Goal: Task Accomplishment & Management: Complete application form

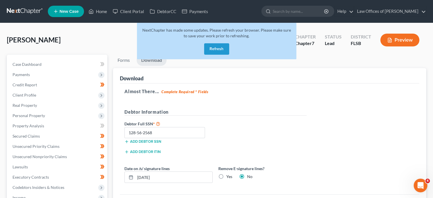
click at [22, 11] on link at bounding box center [25, 11] width 36 height 10
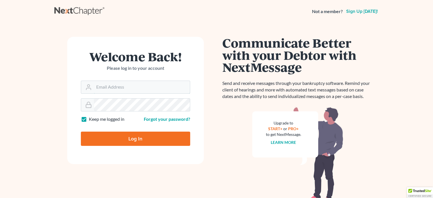
type input "[EMAIL_ADDRESS][DOMAIN_NAME]"
click at [147, 137] on input "Log In" at bounding box center [135, 139] width 109 height 14
type input "Thinking..."
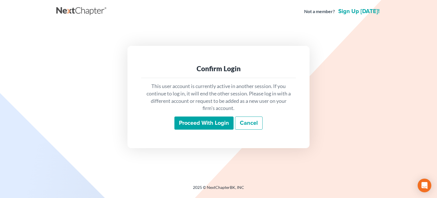
click at [215, 123] on input "Proceed with login" at bounding box center [204, 122] width 59 height 13
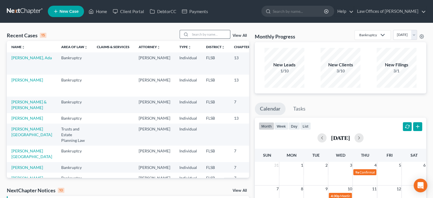
click at [195, 36] on input "search" at bounding box center [210, 34] width 40 height 8
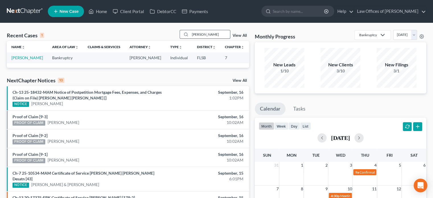
type input "[PERSON_NAME]"
click at [15, 60] on link "Charson, Rachel" at bounding box center [27, 57] width 32 height 5
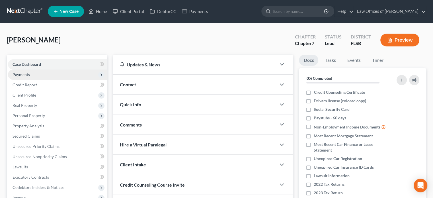
click at [23, 75] on span "Payments" at bounding box center [21, 74] width 17 height 5
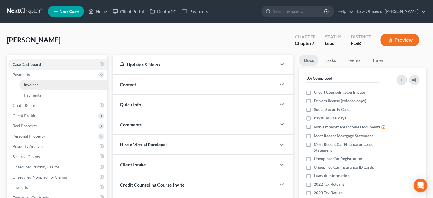
click at [33, 85] on span "Invoices" at bounding box center [31, 84] width 15 height 5
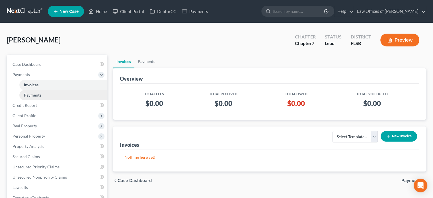
click at [31, 96] on span "Payments" at bounding box center [32, 95] width 17 height 5
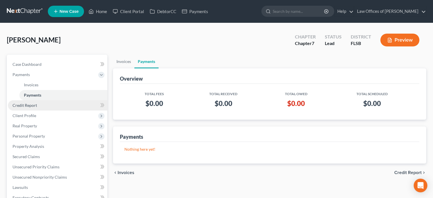
click at [27, 105] on span "Credit Report" at bounding box center [25, 105] width 24 height 5
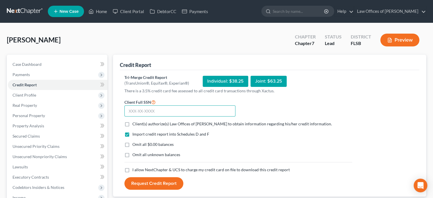
click at [169, 112] on input "text" at bounding box center [179, 110] width 111 height 11
click at [132, 122] on label "Client(s) authorize(s) Law Offices of Adam Farber to obtain information regardi…" at bounding box center [232, 124] width 200 height 6
click at [135, 122] on input "Client(s) authorize(s) Law Offices of Adam Farber to obtain information regardi…" at bounding box center [137, 123] width 4 height 4
checkbox input "true"
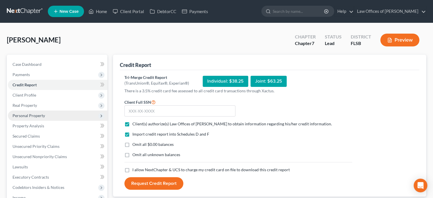
click at [58, 116] on span "Personal Property" at bounding box center [57, 115] width 99 height 10
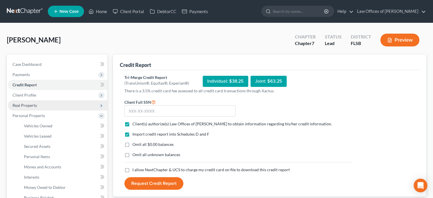
click at [62, 102] on span "Real Property" at bounding box center [57, 105] width 99 height 10
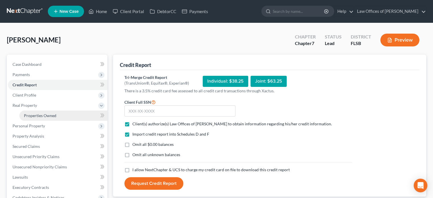
click at [62, 116] on link "Properties Owned" at bounding box center [63, 115] width 88 height 10
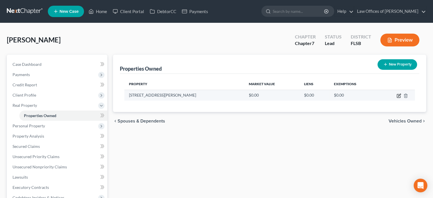
click at [398, 95] on icon "button" at bounding box center [399, 95] width 5 height 5
select select "9"
select select "49"
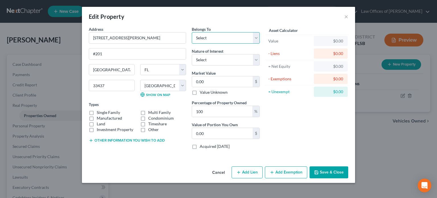
click at [257, 38] on select "Select Debtor 1 Only Debtor 2 Only Debtor 1 And Debtor 2 Only At Least One Of T…" at bounding box center [226, 37] width 68 height 11
select select "0"
click at [192, 32] on select "Select Debtor 1 Only Debtor 2 Only Debtor 1 And Debtor 2 Only At Least One Of T…" at bounding box center [226, 37] width 68 height 11
click at [237, 61] on select "Select Fee Simple Joint Tenant Life Estate Equitable Interest Future Interest T…" at bounding box center [226, 59] width 68 height 11
click at [192, 54] on select "Select Fee Simple Joint Tenant Life Estate Equitable Interest Future Interest T…" at bounding box center [226, 59] width 68 height 11
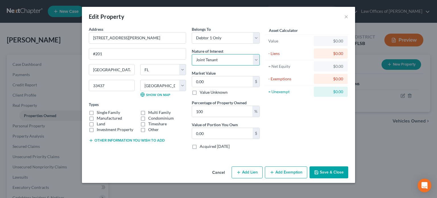
click at [226, 62] on select "Select Fee Simple Joint Tenant Life Estate Equitable Interest Future Interest T…" at bounding box center [226, 59] width 68 height 11
select select "0"
click at [192, 54] on select "Select Fee Simple Joint Tenant Life Estate Equitable Interest Future Interest T…" at bounding box center [226, 59] width 68 height 11
click at [217, 81] on input "0.00" at bounding box center [222, 81] width 61 height 11
type input "2"
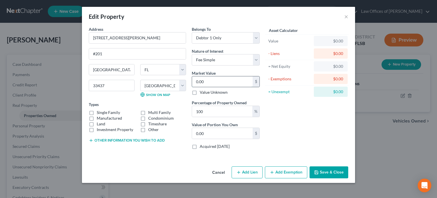
type input "2.00"
type input "27"
type input "27.00"
type input "271"
type input "271.00"
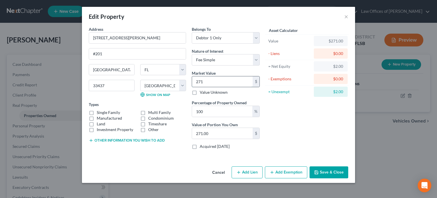
type input "2710"
type input "2,710.00"
type input "2,7100"
type input "27,100.00"
type input "27,1000"
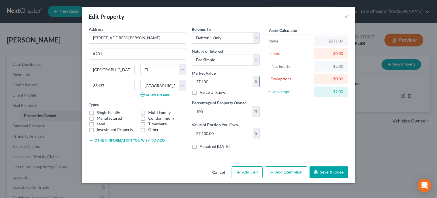
type input "271,000.00"
click at [148, 118] on label "Condominium" at bounding box center [161, 118] width 26 height 6
click at [151, 118] on input "Condominium" at bounding box center [153, 117] width 4 height 4
checkbox input "true"
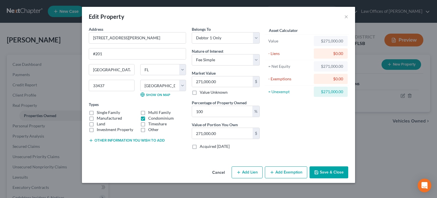
click at [332, 171] on button "Save & Close" at bounding box center [329, 172] width 39 height 12
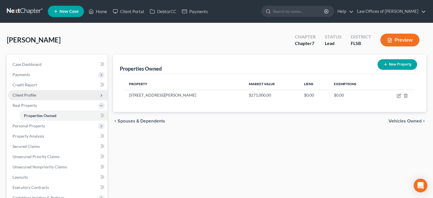
click at [62, 96] on span "Client Profile" at bounding box center [57, 95] width 99 height 10
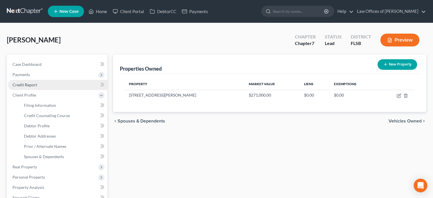
click at [56, 83] on link "Credit Report" at bounding box center [57, 85] width 99 height 10
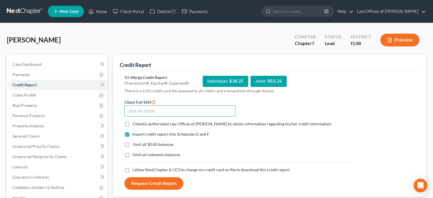
click at [155, 115] on input "text" at bounding box center [179, 110] width 111 height 11
type input "263-69-1365"
click at [132, 123] on label "Client(s) authorize(s) Law Offices of Adam Farber to obtain information regardi…" at bounding box center [232, 124] width 200 height 6
click at [135, 123] on input "Client(s) authorize(s) Law Offices of Adam Farber to obtain information regardi…" at bounding box center [137, 123] width 4 height 4
checkbox input "true"
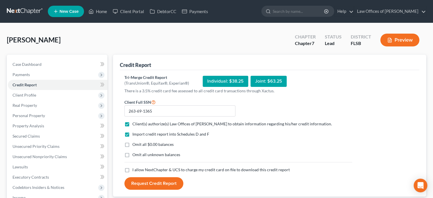
click at [132, 145] on label "Omit all $0.00 balances" at bounding box center [152, 145] width 41 height 6
click at [135, 145] on input "Omit all $0.00 balances" at bounding box center [137, 144] width 4 height 4
checkbox input "true"
click at [132, 169] on label "I allow NextChapter & UCS to charge my credit card on file to download this cre…" at bounding box center [210, 170] width 157 height 6
click at [135, 169] on input "I allow NextChapter & UCS to charge my credit card on file to download this cre…" at bounding box center [137, 169] width 4 height 4
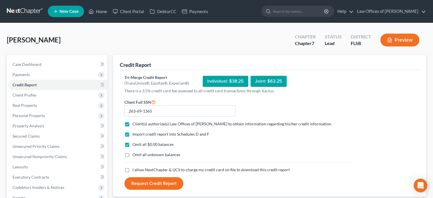
checkbox input "true"
click at [144, 183] on button "Request Credit Report" at bounding box center [153, 183] width 59 height 13
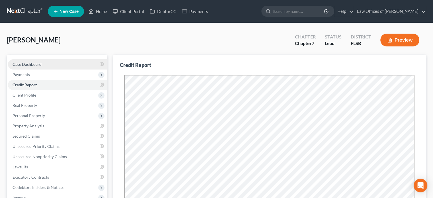
click at [54, 64] on link "Case Dashboard" at bounding box center [57, 64] width 99 height 10
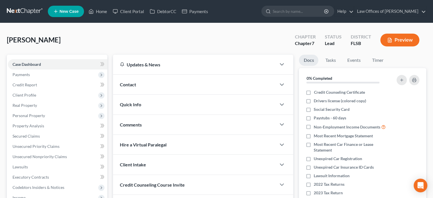
click at [132, 83] on span "Contact" at bounding box center [128, 84] width 16 height 5
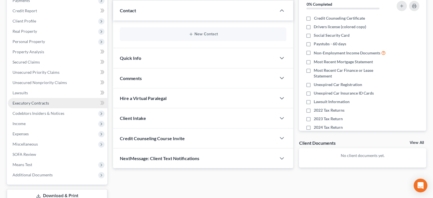
scroll to position [63, 0]
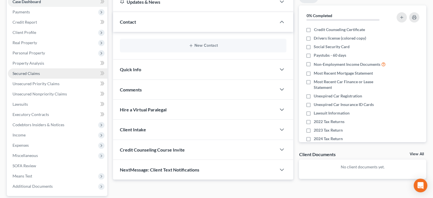
click at [29, 71] on span "Secured Claims" at bounding box center [26, 73] width 27 height 5
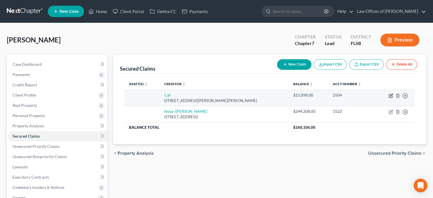
click at [392, 94] on icon "button" at bounding box center [391, 95] width 5 height 5
select select "10"
select select "0"
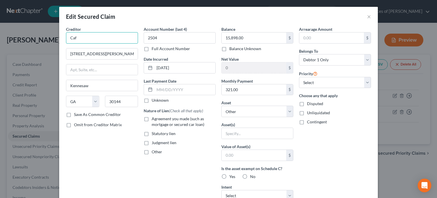
click at [87, 37] on input "Caf" at bounding box center [102, 37] width 72 height 11
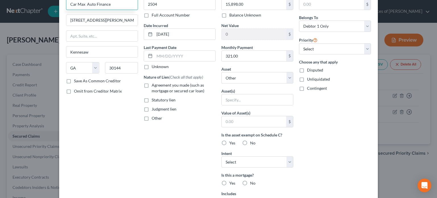
scroll to position [34, 0]
type input "Car Max Auto Finance"
click at [242, 97] on input "text" at bounding box center [257, 99] width 71 height 11
click at [250, 79] on select "Select Other Multiple Assets 9807 Pavarotti Terr. - $271000.0" at bounding box center [258, 77] width 72 height 11
click at [196, 138] on div "Account Number (last 4) 2504 Full Account Number Date Incurred 06-10-2024 Last …" at bounding box center [180, 119] width 78 height 254
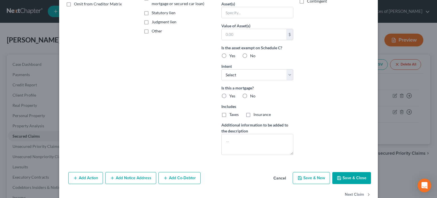
scroll to position [134, 0]
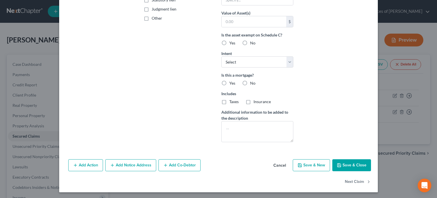
click at [351, 165] on button "Save & Close" at bounding box center [352, 165] width 39 height 12
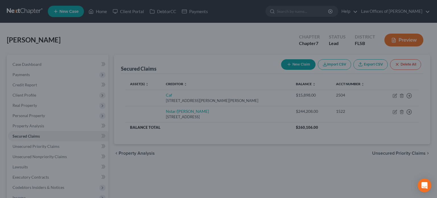
select select
type input "0"
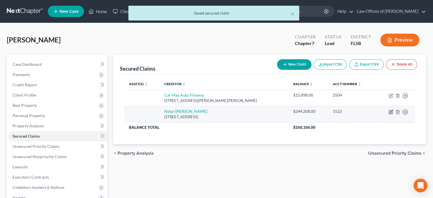
click at [390, 110] on icon "button" at bounding box center [391, 112] width 5 height 5
select select "45"
select select "0"
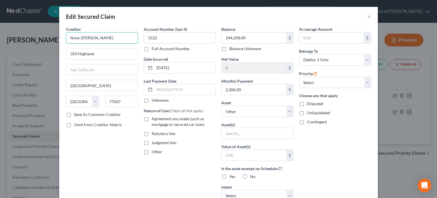
click at [71, 38] on input "Nstar/Cooper" at bounding box center [102, 37] width 72 height 11
click at [88, 36] on input "Nationstar/Cooper" at bounding box center [102, 37] width 72 height 11
type input "Nationstar/Mr. Cooper"
click at [254, 111] on select "Select Other Multiple Assets 9807 Pavarotti Terr. - $271000.0" at bounding box center [258, 111] width 72 height 11
select select "2"
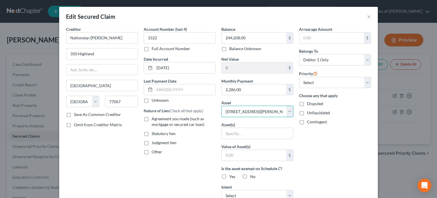
click at [222, 106] on select "Select Other Multiple Assets 9807 Pavarotti Terr. - $271000.0" at bounding box center [258, 111] width 72 height 11
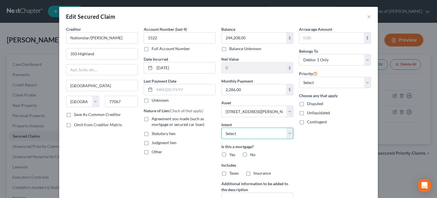
click at [270, 133] on select "Select Surrender Redeem Reaffirm Avoid Other" at bounding box center [258, 133] width 72 height 11
select select "2"
click at [222, 128] on select "Select Surrender Redeem Reaffirm Avoid Other" at bounding box center [258, 133] width 72 height 11
click at [230, 154] on label "Yes" at bounding box center [233, 155] width 6 height 6
click at [232, 154] on input "Yes" at bounding box center [234, 154] width 4 height 4
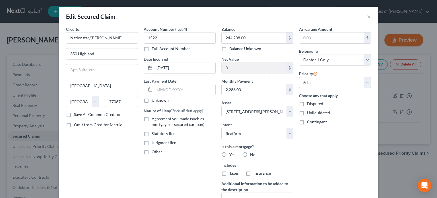
radio input "true"
click at [230, 172] on label "Taxes" at bounding box center [234, 173] width 9 height 6
click at [232, 172] on input "Taxes" at bounding box center [234, 172] width 4 height 4
checkbox input "true"
click at [254, 172] on label "Insurance" at bounding box center [262, 173] width 17 height 6
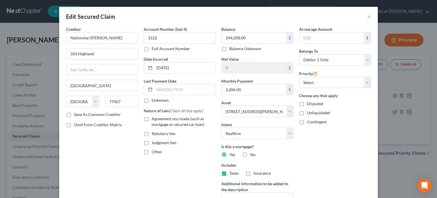
click at [256, 172] on input "Insurance" at bounding box center [258, 172] width 4 height 4
checkbox input "true"
click at [166, 89] on input "text" at bounding box center [185, 89] width 61 height 11
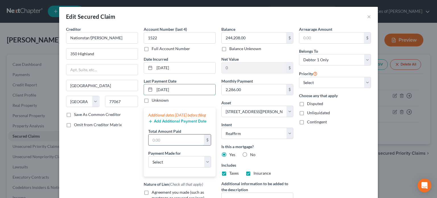
type input "09/01/2025"
click at [164, 143] on input "text" at bounding box center [177, 139] width 56 height 11
click at [172, 167] on select "Select Car Credit Card Loan Repayment Mortgage Other Suppliers Or Vendors" at bounding box center [179, 161] width 63 height 11
select select "3"
click at [148, 161] on select "Select Car Credit Card Loan Repayment Mortgage Other Suppliers Or Vendors" at bounding box center [179, 161] width 63 height 11
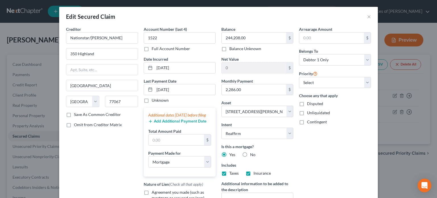
click at [164, 124] on button "Add Additional Payment Date" at bounding box center [177, 121] width 58 height 5
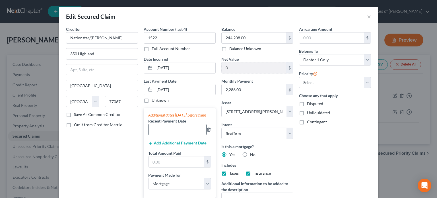
click at [155, 135] on input "text" at bounding box center [178, 129] width 58 height 11
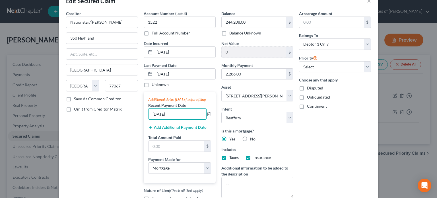
scroll to position [16, 0]
type input "08/01/2025"
click at [181, 130] on button "Add Additional Payment Date" at bounding box center [177, 127] width 58 height 5
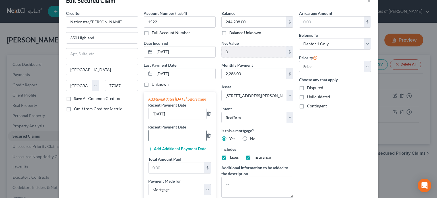
click at [166, 141] on input "text" at bounding box center [178, 135] width 58 height 11
type input "07/01/2025"
click at [96, 154] on div "Creditor * Nationstar/Mr. Cooper 350 Highland Houston State AL AK AR AZ CA CO C…" at bounding box center [102, 135] width 78 height 250
click at [175, 173] on input "text" at bounding box center [177, 167] width 56 height 11
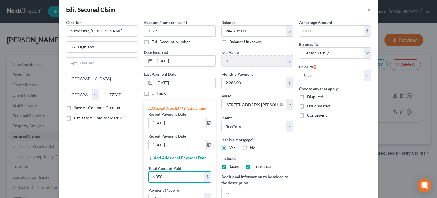
scroll to position [3, 0]
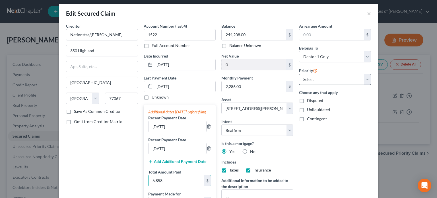
type input "6,858"
click at [337, 74] on select "Select 1st 2nd 3rd 4th 5th 6th 7th 8th 9th 10th 11th 12th 13th 14th 15th 16th 1…" at bounding box center [335, 79] width 72 height 11
select select "0"
click at [299, 74] on select "Select 1st 2nd 3rd 4th 5th 6th 7th 8th 9th 10th 11th 12th 13th 14th 15th 16th 1…" at bounding box center [335, 79] width 72 height 11
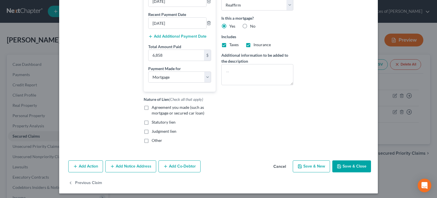
scroll to position [134, 0]
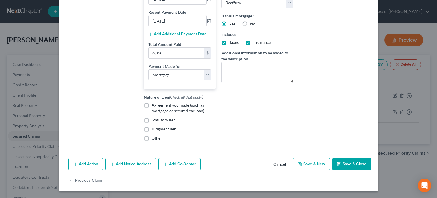
click at [349, 165] on button "Save & Close" at bounding box center [352, 164] width 39 height 12
select select
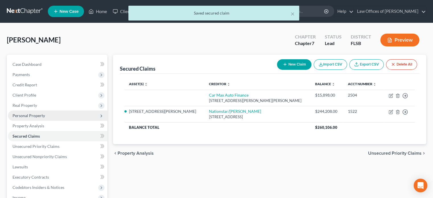
click at [35, 117] on span "Personal Property" at bounding box center [29, 115] width 32 height 5
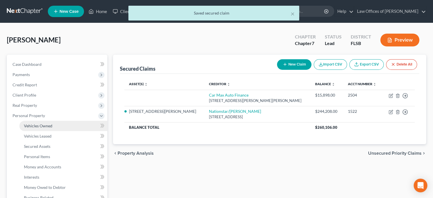
click at [35, 126] on span "Vehicles Owned" at bounding box center [38, 125] width 28 height 5
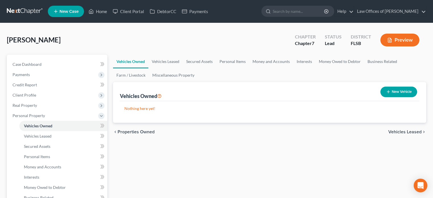
click at [408, 91] on button "New Vehicle" at bounding box center [398, 92] width 37 height 11
select select "0"
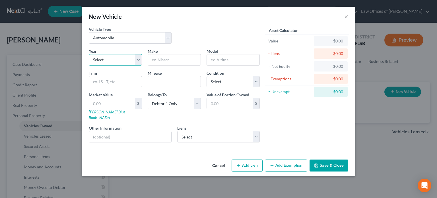
click at [136, 64] on select "Select 2026 2025 2024 2023 2022 2021 2020 2019 2018 2017 2016 2015 2014 2013 20…" at bounding box center [115, 59] width 53 height 11
select select "5"
click at [89, 54] on select "Select 2026 2025 2024 2023 2022 2021 2020 2019 2018 2017 2016 2015 2014 2013 20…" at bounding box center [115, 59] width 53 height 11
click at [179, 57] on input "text" at bounding box center [174, 59] width 53 height 11
type input "Toyota"
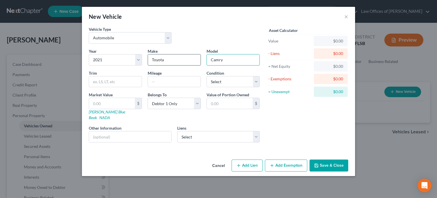
type input "Camry"
type input "XSE"
click at [174, 81] on input "text" at bounding box center [174, 81] width 53 height 11
type input "31000"
click at [232, 82] on select "Select Excellent Very Good Good Fair Poor" at bounding box center [233, 81] width 53 height 11
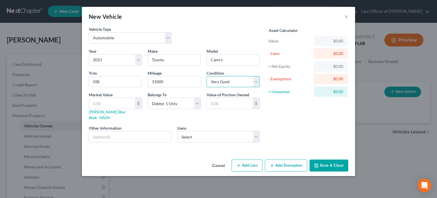
click at [207, 76] on select "Select Excellent Very Good Good Fair Poor" at bounding box center [233, 81] width 53 height 11
click at [231, 83] on select "Select Excellent Very Good Good Fair Poor" at bounding box center [233, 81] width 53 height 11
select select "2"
click at [207, 76] on select "Select Excellent Very Good Good Fair Poor" at bounding box center [233, 81] width 53 height 11
click at [253, 131] on select "Select Car Max Auto Finance - $15,898.00" at bounding box center [218, 136] width 83 height 11
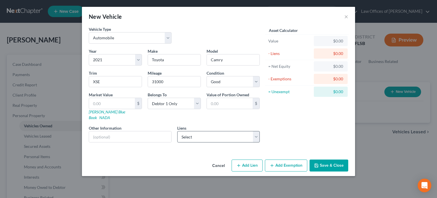
select select "10"
select select "0"
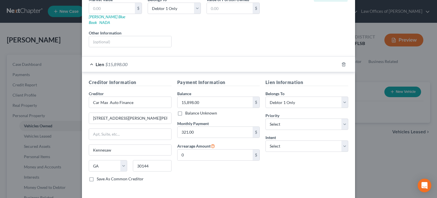
scroll to position [112, 0]
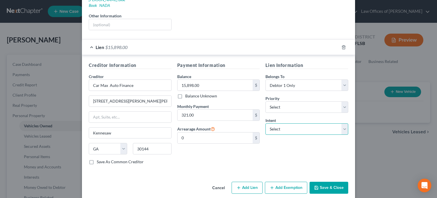
click at [314, 125] on select "Select Surrender Redeem Reaffirm Avoid Other" at bounding box center [307, 128] width 83 height 11
select select "2"
click at [266, 123] on select "Select Surrender Redeem Reaffirm Avoid Other" at bounding box center [307, 128] width 83 height 11
click at [329, 182] on button "Save & Close" at bounding box center [329, 188] width 39 height 12
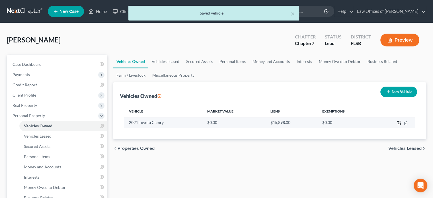
click at [398, 122] on icon "button" at bounding box center [399, 123] width 5 height 5
select select "0"
select select "5"
select select "2"
select select "0"
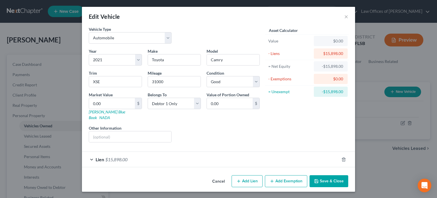
click at [101, 157] on span "Lien" at bounding box center [100, 159] width 9 height 5
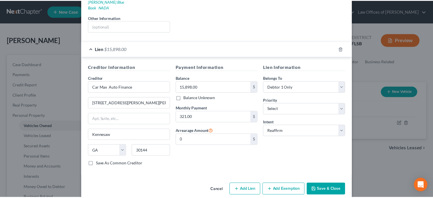
scroll to position [110, 0]
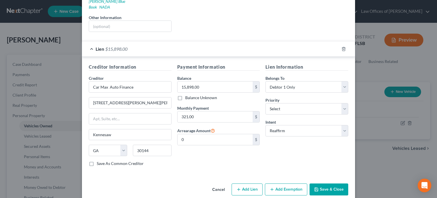
click at [334, 184] on button "Save & Close" at bounding box center [329, 189] width 39 height 12
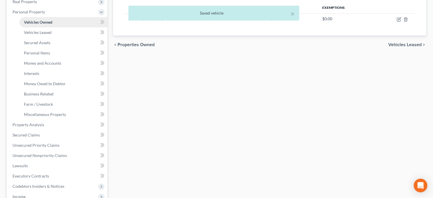
scroll to position [104, 0]
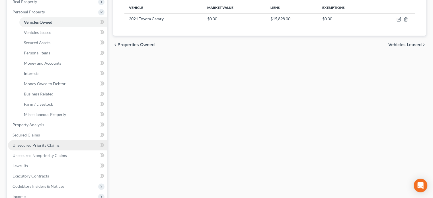
click at [35, 144] on span "Unsecured Priority Claims" at bounding box center [36, 145] width 47 height 5
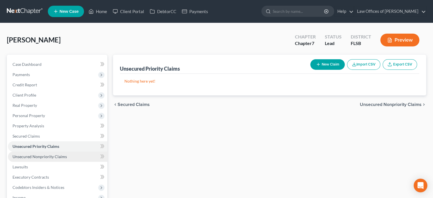
click at [52, 158] on span "Unsecured Nonpriority Claims" at bounding box center [40, 156] width 54 height 5
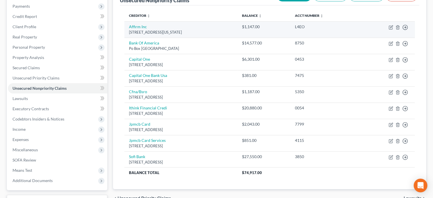
scroll to position [68, 0]
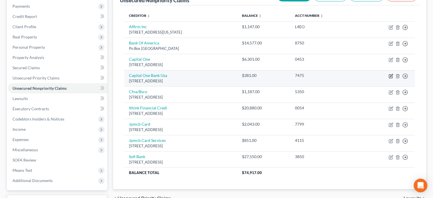
click at [391, 77] on icon "button" at bounding box center [391, 76] width 5 height 5
select select "46"
select select "2"
select select "0"
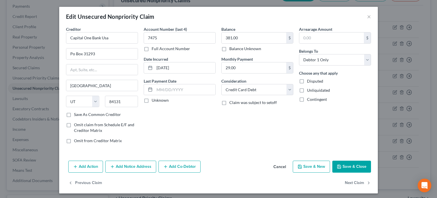
click at [307, 81] on label "Disputed" at bounding box center [315, 81] width 16 height 6
click at [310, 81] on input "Disputed" at bounding box center [312, 80] width 4 height 4
checkbox input "true"
click at [307, 89] on label "Unliquidated" at bounding box center [318, 90] width 23 height 6
click at [310, 89] on input "Unliquidated" at bounding box center [312, 89] width 4 height 4
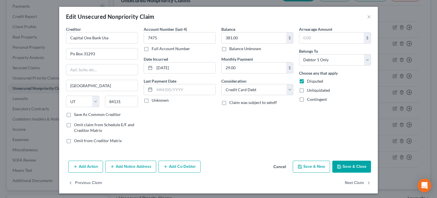
checkbox input "true"
click at [348, 164] on button "Save & Close" at bounding box center [352, 167] width 39 height 12
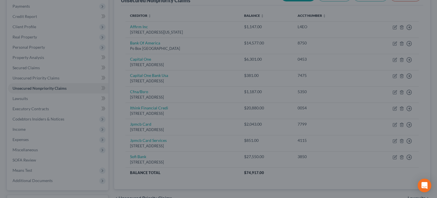
type input "0"
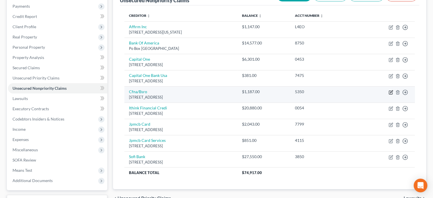
click at [390, 93] on icon "button" at bounding box center [391, 92] width 5 height 5
select select "36"
select select "2"
select select "0"
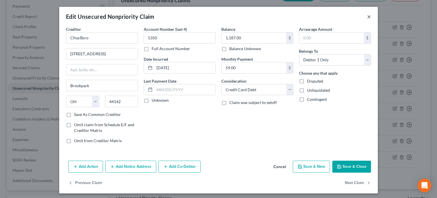
click at [368, 15] on button "×" at bounding box center [369, 16] width 4 height 7
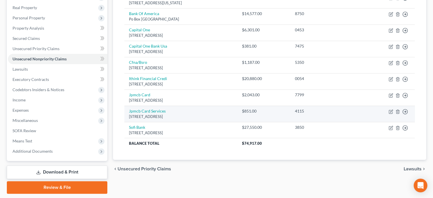
scroll to position [98, 0]
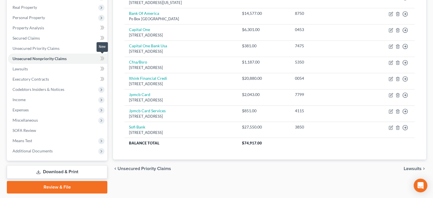
click at [102, 59] on icon at bounding box center [102, 58] width 4 height 7
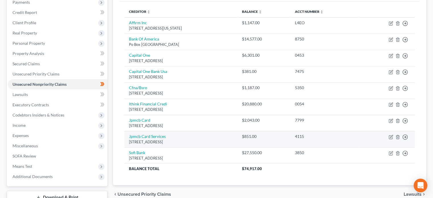
scroll to position [70, 0]
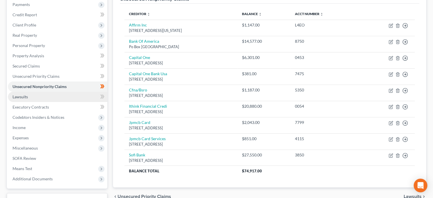
click at [90, 96] on link "Lawsuits" at bounding box center [57, 97] width 99 height 10
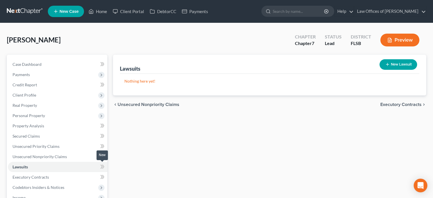
click at [102, 167] on icon at bounding box center [102, 166] width 4 height 7
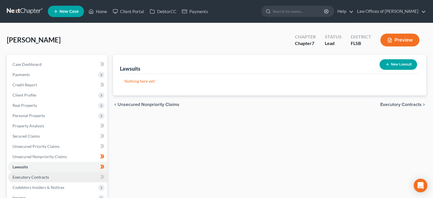
click at [74, 177] on link "Executory Contracts" at bounding box center [57, 177] width 99 height 10
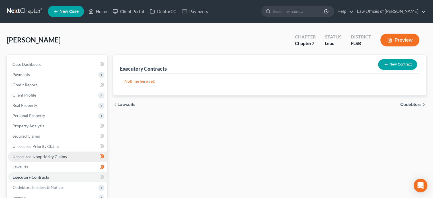
click at [73, 152] on link "Unsecured Nonpriority Claims" at bounding box center [57, 156] width 99 height 10
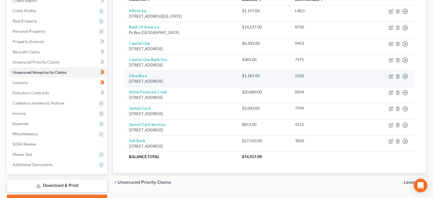
scroll to position [85, 0]
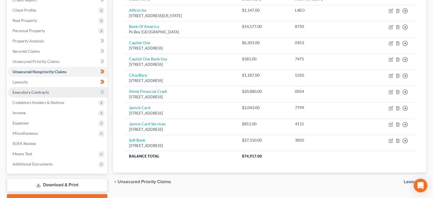
click at [61, 90] on link "Executory Contracts" at bounding box center [57, 92] width 99 height 10
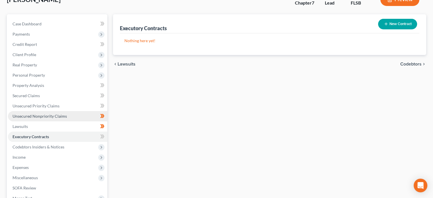
scroll to position [41, 0]
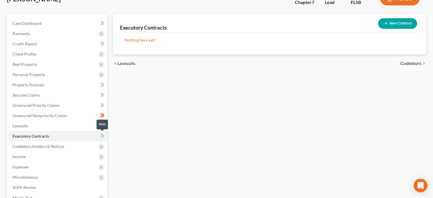
click at [104, 136] on icon at bounding box center [103, 136] width 3 height 4
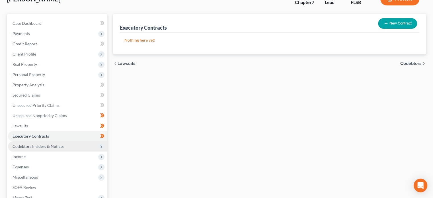
click at [66, 143] on span "Codebtors Insiders & Notices" at bounding box center [57, 146] width 99 height 10
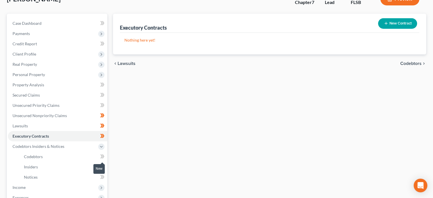
click at [101, 155] on icon at bounding box center [102, 156] width 4 height 7
click at [103, 165] on icon at bounding box center [103, 167] width 3 height 4
click at [103, 177] on icon at bounding box center [101, 177] width 3 height 4
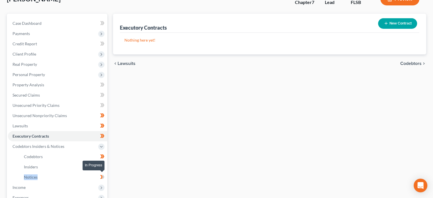
click at [103, 177] on icon at bounding box center [101, 177] width 3 height 4
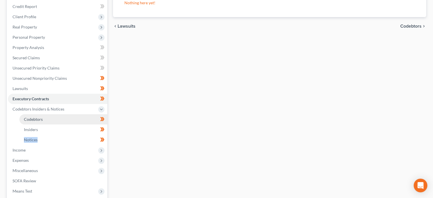
scroll to position [79, 0]
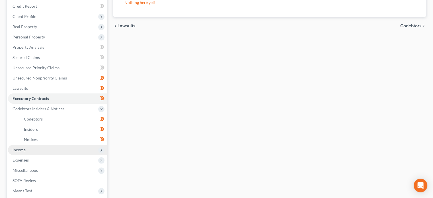
click at [42, 146] on span "Income" at bounding box center [57, 150] width 99 height 10
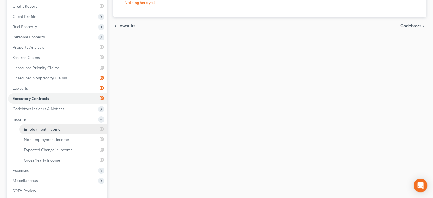
click at [65, 129] on link "Employment Income" at bounding box center [63, 129] width 88 height 10
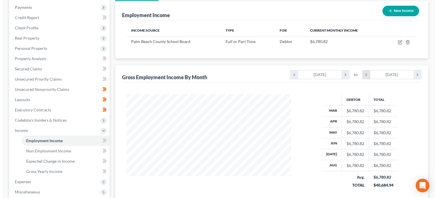
scroll to position [71, 0]
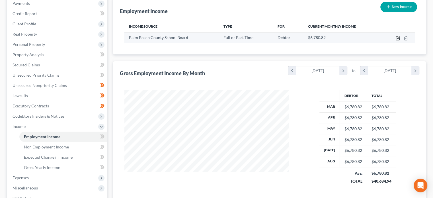
click at [398, 39] on icon "button" at bounding box center [398, 38] width 5 height 5
select select "0"
select select "2"
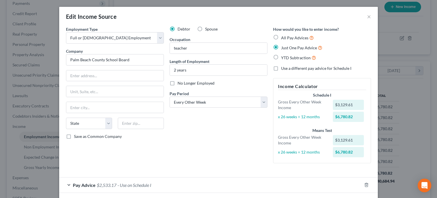
scroll to position [26, 0]
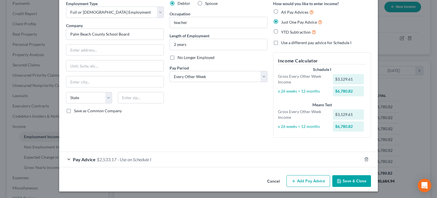
click at [137, 159] on span "- Use on Schedule I" at bounding box center [135, 159] width 34 height 5
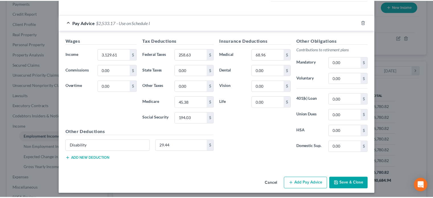
scroll to position [164, 0]
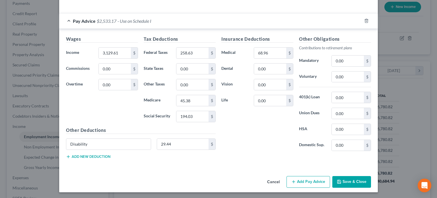
click at [350, 181] on button "Save & Close" at bounding box center [352, 182] width 39 height 12
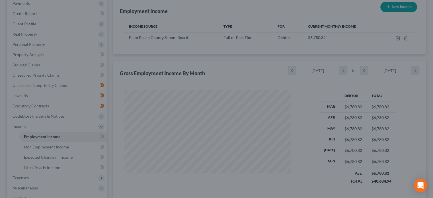
scroll to position [284669, 284594]
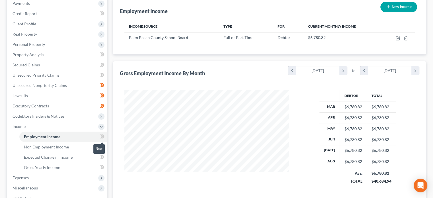
click at [103, 136] on icon at bounding box center [102, 136] width 4 height 7
click at [70, 148] on link "Non Employment Income" at bounding box center [63, 147] width 88 height 10
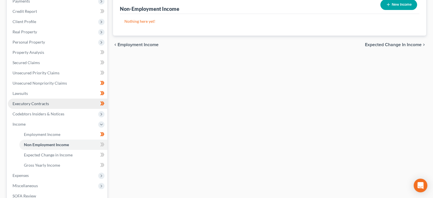
scroll to position [75, 0]
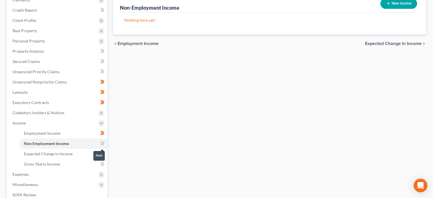
click at [103, 142] on icon at bounding box center [103, 143] width 3 height 4
click at [74, 154] on link "Expected Change in Income" at bounding box center [63, 154] width 88 height 10
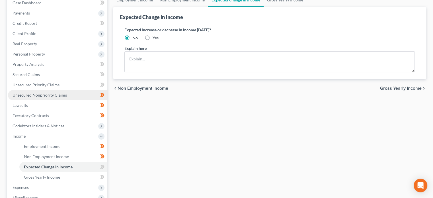
scroll to position [67, 0]
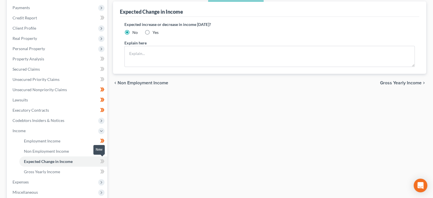
click at [103, 161] on icon at bounding box center [102, 161] width 4 height 7
click at [75, 173] on link "Gross Yearly Income" at bounding box center [63, 172] width 88 height 10
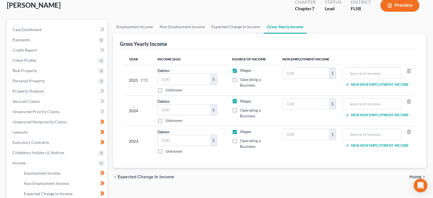
scroll to position [35, 0]
click at [172, 78] on input "text" at bounding box center [184, 78] width 52 height 11
type input "60,253"
click at [222, 77] on div "Debtor 60,253.00 $ Unknown Balance Undetermined 60,253 $ Unknown" at bounding box center [189, 79] width 65 height 25
click at [179, 108] on input "text" at bounding box center [184, 109] width 52 height 11
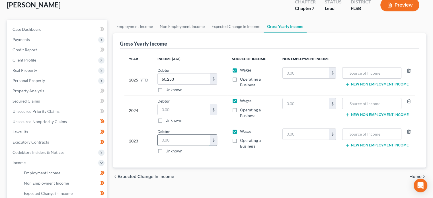
click at [178, 139] on input "text" at bounding box center [184, 140] width 52 height 11
type input "77,766"
click at [178, 108] on input "text" at bounding box center [184, 109] width 52 height 11
type input "98,204"
click at [121, 97] on div "Year Income (AGI) Source of Income Non Employment Income 2025 YTD Debtor 60,253…" at bounding box center [270, 108] width 300 height 119
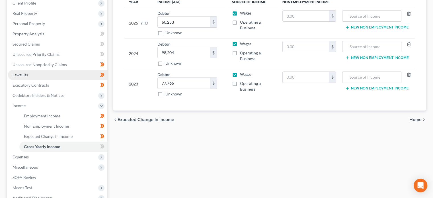
scroll to position [94, 0]
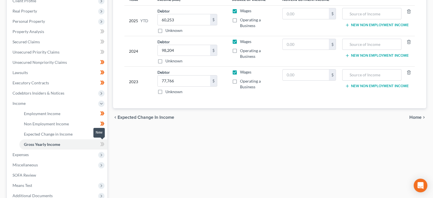
click at [102, 144] on icon at bounding box center [101, 144] width 3 height 4
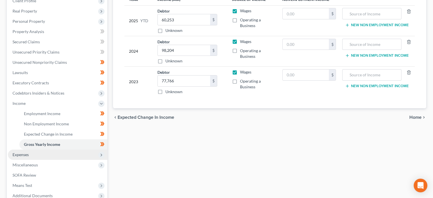
click at [62, 155] on span "Expenses" at bounding box center [57, 155] width 99 height 10
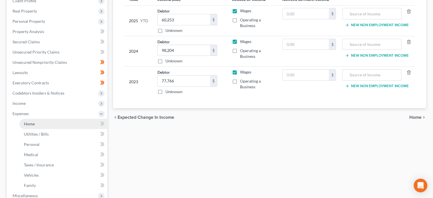
click at [64, 124] on link "Home" at bounding box center [63, 124] width 88 height 10
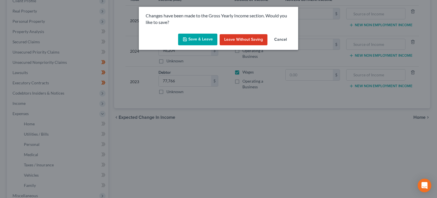
click at [204, 41] on button "Save & Leave" at bounding box center [197, 40] width 39 height 12
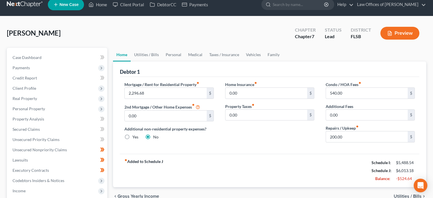
scroll to position [7, 0]
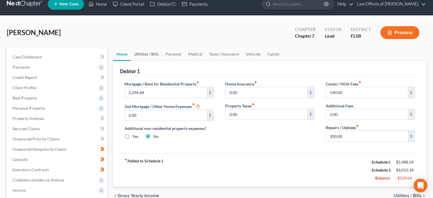
click at [141, 56] on link "Utilities / Bills" at bounding box center [147, 54] width 32 height 14
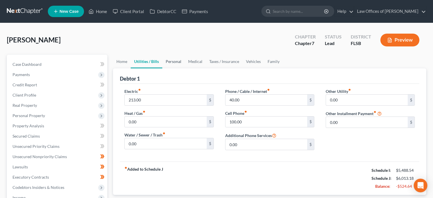
click at [173, 62] on link "Personal" at bounding box center [173, 62] width 22 height 14
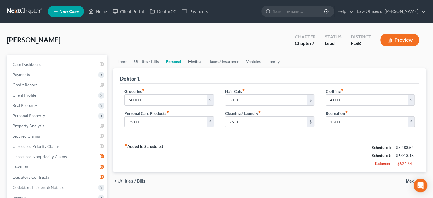
click at [196, 62] on link "Medical" at bounding box center [195, 62] width 21 height 14
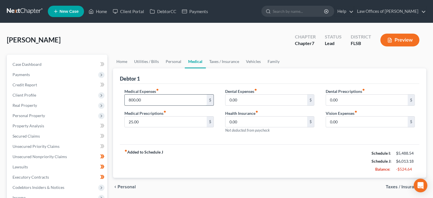
click at [155, 100] on input "800.00" at bounding box center [166, 100] width 82 height 11
click at [222, 60] on link "Taxes / Insurance" at bounding box center [224, 62] width 37 height 14
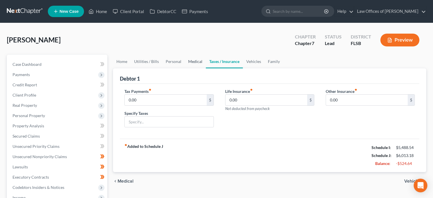
click at [191, 60] on link "Medical" at bounding box center [195, 62] width 21 height 14
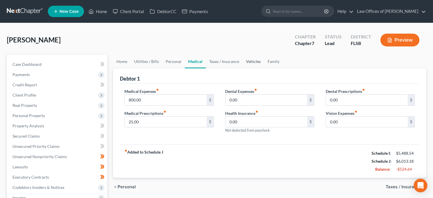
click at [256, 62] on link "Vehicles" at bounding box center [254, 62] width 22 height 14
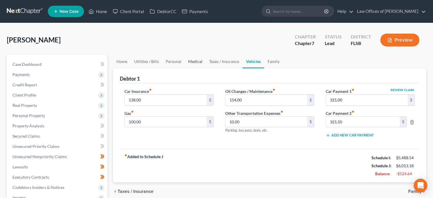
click at [192, 62] on link "Medical" at bounding box center [195, 62] width 21 height 14
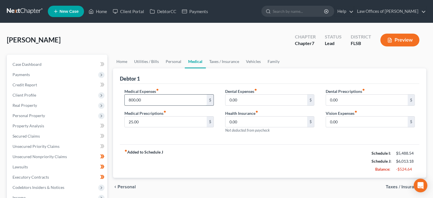
click at [149, 102] on input "800.00" at bounding box center [166, 100] width 82 height 11
click at [200, 138] on div "Medical Expenses fiber_manual_record 200.00 $ Medical Prescriptions fiber_manua…" at bounding box center [270, 114] width 300 height 61
click at [148, 97] on input "200.00" at bounding box center [166, 100] width 82 height 11
click at [152, 99] on input "275.00" at bounding box center [166, 100] width 82 height 11
click at [135, 98] on input "275.00" at bounding box center [166, 100] width 82 height 11
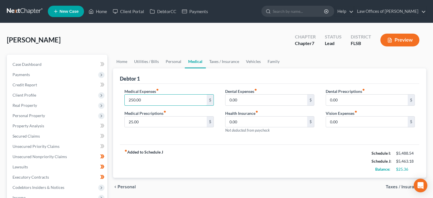
type input "250.00"
click at [188, 128] on div "Medical Expenses fiber_manual_record 250.00 $ Medical Prescriptions fiber_manua…" at bounding box center [169, 113] width 101 height 50
click at [226, 64] on link "Taxes / Insurance" at bounding box center [224, 62] width 37 height 14
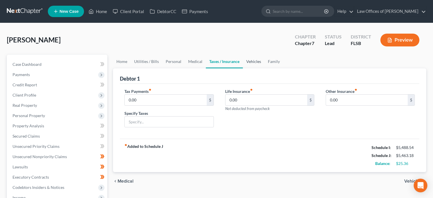
click at [252, 62] on link "Vehicles" at bounding box center [254, 62] width 22 height 14
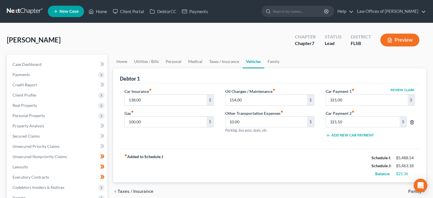
click at [414, 122] on icon "button" at bounding box center [412, 122] width 5 height 5
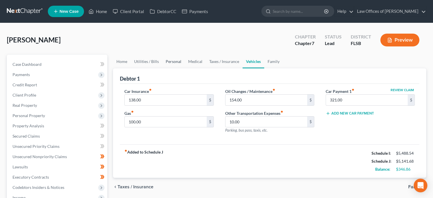
click at [173, 60] on link "Personal" at bounding box center [173, 62] width 22 height 14
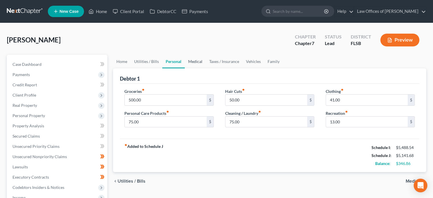
click at [191, 56] on link "Medical" at bounding box center [195, 62] width 21 height 14
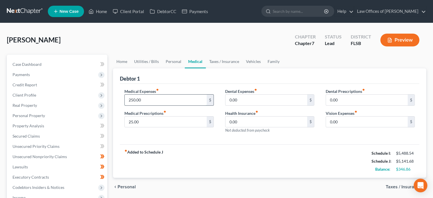
click at [146, 101] on input "250.00" at bounding box center [166, 100] width 82 height 11
type input "350.00"
click at [241, 99] on input "0.00" at bounding box center [267, 100] width 82 height 11
type input "25.00"
click at [185, 130] on div "Medical Expenses fiber_manual_record 350.00 $ Medical Prescriptions fiber_manua…" at bounding box center [169, 113] width 101 height 50
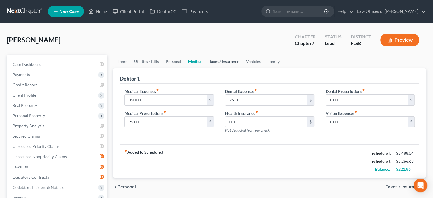
click at [221, 63] on link "Taxes / Insurance" at bounding box center [224, 62] width 37 height 14
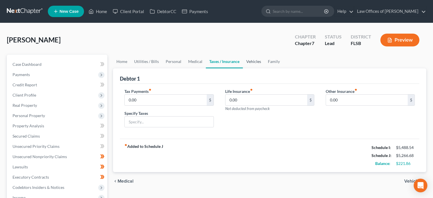
click at [253, 62] on link "Vehicles" at bounding box center [254, 62] width 22 height 14
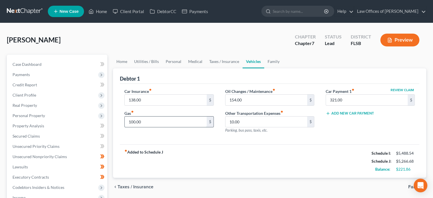
click at [147, 123] on input "100.00" at bounding box center [166, 121] width 82 height 11
type input "150.00"
click at [186, 144] on div "fiber_manual_record Added to Schedule J Schedule I: $5,488.54 Schedule J: $5,31…" at bounding box center [270, 160] width 300 height 33
click at [347, 127] on div "Review Claim Car Payment 1 fiber_manual_record 321.00 $ Add New Car Payment" at bounding box center [370, 113] width 101 height 50
click at [247, 101] on input "154.00" at bounding box center [267, 100] width 82 height 11
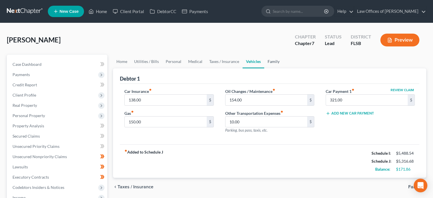
click at [276, 61] on link "Family" at bounding box center [273, 62] width 19 height 14
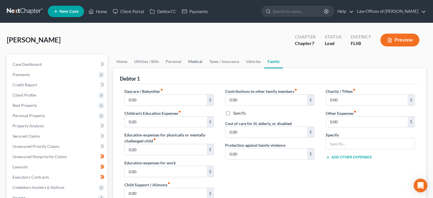
click at [194, 60] on link "Medical" at bounding box center [195, 62] width 21 height 14
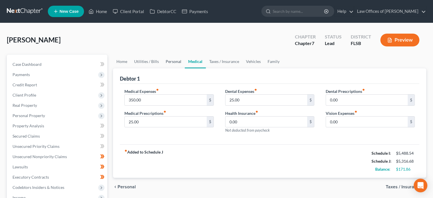
click at [174, 60] on link "Personal" at bounding box center [173, 62] width 22 height 14
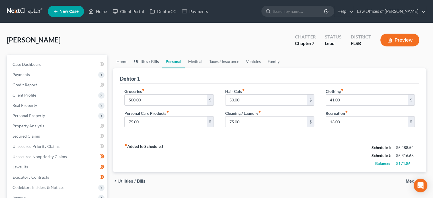
click at [146, 63] on link "Utilities / Bills" at bounding box center [147, 62] width 32 height 14
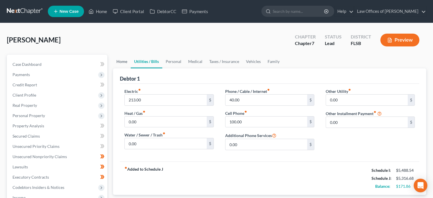
click at [119, 63] on link "Home" at bounding box center [122, 62] width 18 height 14
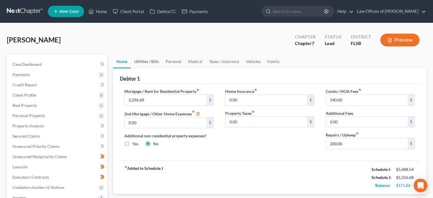
click at [144, 61] on link "Utilities / Bills" at bounding box center [147, 62] width 32 height 14
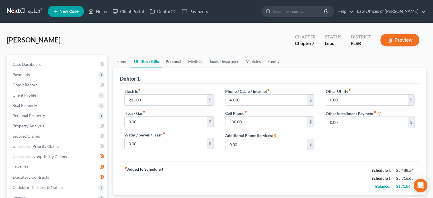
click at [168, 60] on link "Personal" at bounding box center [173, 62] width 22 height 14
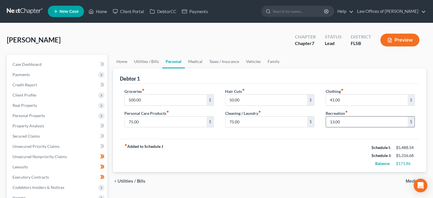
click at [350, 120] on input "13.00" at bounding box center [367, 121] width 82 height 11
type input "50.00"
click at [316, 153] on div "fiber_manual_record Added to Schedule J Schedule I: $5,488.54 Schedule J: $5,35…" at bounding box center [270, 155] width 300 height 33
click at [194, 59] on link "Medical" at bounding box center [195, 62] width 21 height 14
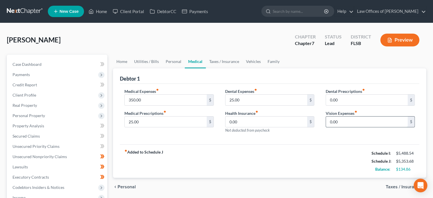
click at [345, 119] on input "0.00" at bounding box center [367, 121] width 82 height 11
type input "20.00"
click at [229, 60] on link "Taxes / Insurance" at bounding box center [224, 62] width 37 height 14
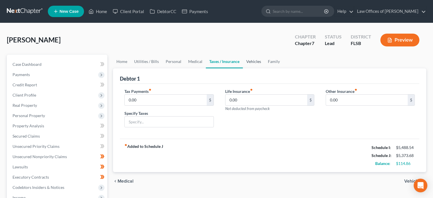
click at [248, 62] on link "Vehicles" at bounding box center [254, 62] width 22 height 14
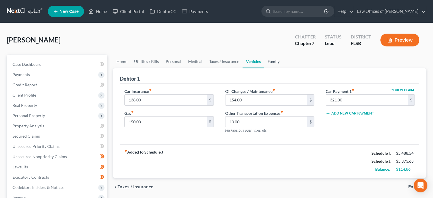
click at [272, 61] on link "Family" at bounding box center [273, 62] width 19 height 14
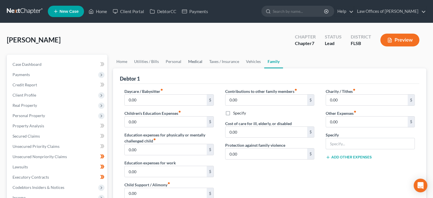
click at [193, 61] on link "Medical" at bounding box center [195, 62] width 21 height 14
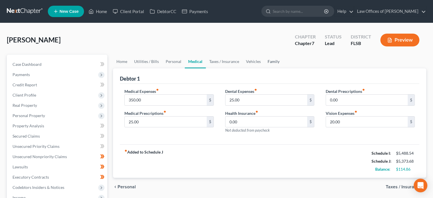
click at [272, 60] on link "Family" at bounding box center [273, 62] width 19 height 14
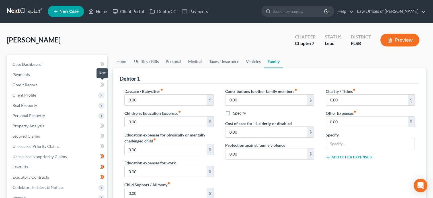
click at [101, 83] on icon at bounding box center [101, 85] width 3 height 4
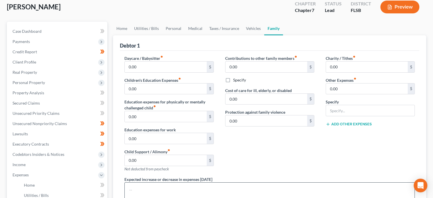
scroll to position [32, 0]
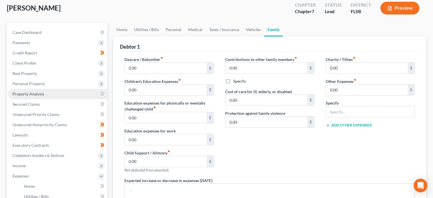
click at [62, 93] on link "Property Analysis" at bounding box center [57, 94] width 99 height 10
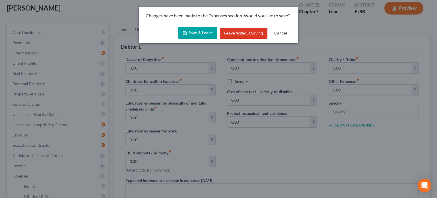
click at [194, 32] on button "Save & Leave" at bounding box center [197, 33] width 39 height 12
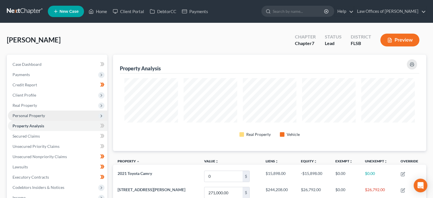
click at [78, 115] on span "Personal Property" at bounding box center [57, 115] width 99 height 10
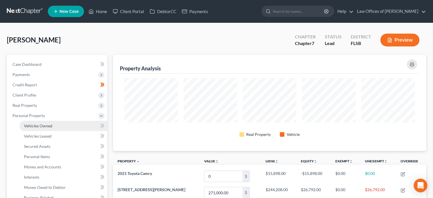
click at [73, 126] on link "Vehicles Owned" at bounding box center [63, 126] width 88 height 10
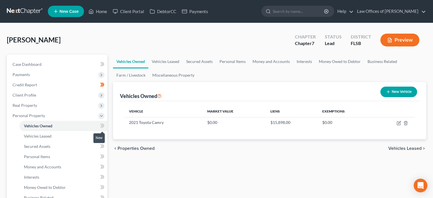
click at [102, 124] on icon at bounding box center [102, 125] width 4 height 7
click at [103, 125] on icon at bounding box center [101, 126] width 3 height 4
click at [78, 137] on link "Vehicles Leased" at bounding box center [63, 136] width 88 height 10
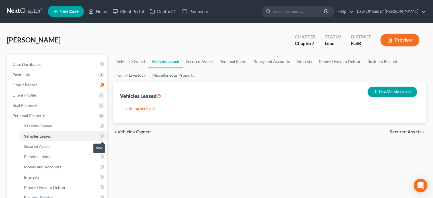
click at [101, 135] on icon at bounding box center [102, 135] width 4 height 7
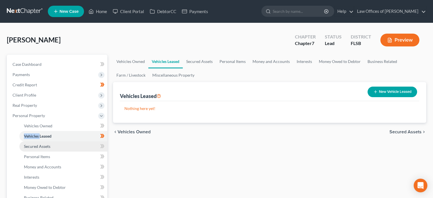
click at [71, 144] on link "Secured Assets" at bounding box center [63, 146] width 88 height 10
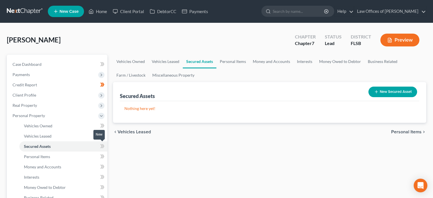
click at [103, 146] on icon at bounding box center [101, 146] width 3 height 4
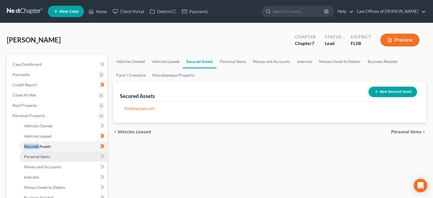
click at [81, 157] on link "Personal Items" at bounding box center [63, 156] width 88 height 10
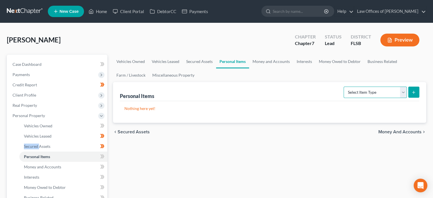
click at [400, 92] on select "Select Item Type Clothing Collectibles Of Value Electronics Firearms Household …" at bounding box center [375, 92] width 63 height 11
select select "clothing"
click at [344, 87] on select "Select Item Type Clothing Collectibles Of Value Electronics Firearms Household …" at bounding box center [375, 92] width 63 height 11
click at [413, 91] on icon "submit" at bounding box center [413, 92] width 5 height 5
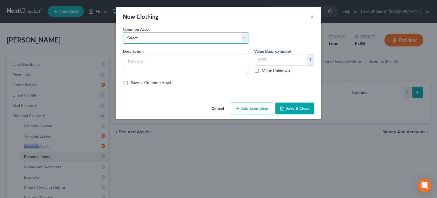
click at [247, 41] on select "Select No value except to debtor" at bounding box center [186, 37] width 126 height 11
select select "0"
click at [123, 32] on select "Select No value except to debtor" at bounding box center [186, 37] width 126 height 11
type textarea "No value except to debtor"
type input "0"
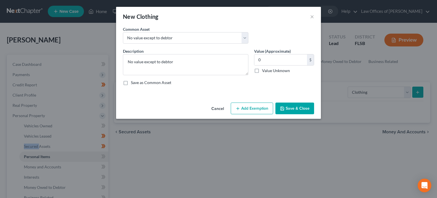
click at [297, 110] on button "Save & Close" at bounding box center [295, 109] width 39 height 12
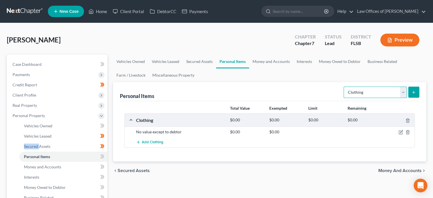
click at [403, 91] on select "Select Item Type Clothing Collectibles Of Value Electronics Firearms Household …" at bounding box center [375, 92] width 63 height 11
select select "collectibles_of_value"
click at [344, 87] on select "Select Item Type Clothing Collectibles Of Value Electronics Firearms Household …" at bounding box center [375, 92] width 63 height 11
click at [415, 93] on icon "submit" at bounding box center [413, 92] width 5 height 5
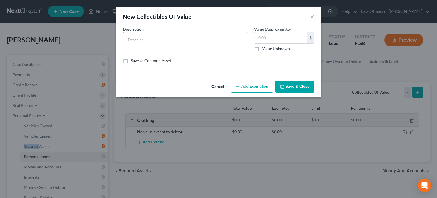
click at [133, 41] on textarea at bounding box center [186, 42] width 126 height 21
drag, startPoint x: 141, startPoint y: 41, endPoint x: 133, endPoint y: 42, distance: 8.4
click at [133, 42] on textarea "Miscenousl" at bounding box center [186, 42] width 126 height 21
drag, startPoint x: 138, startPoint y: 40, endPoint x: 134, endPoint y: 44, distance: 5.4
click at [134, 44] on textarea "misilaneous painting and homegoods" at bounding box center [186, 42] width 126 height 21
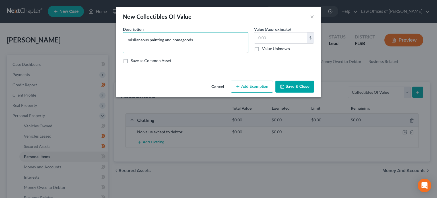
drag, startPoint x: 191, startPoint y: 40, endPoint x: 116, endPoint y: 49, distance: 75.1
click at [116, 49] on div "An exemption set must first be selected from the Filing Information section. Co…" at bounding box center [218, 52] width 205 height 52
paste textarea "cellaneous painting and home"
type textarea "miscellaneous painting and home goods"
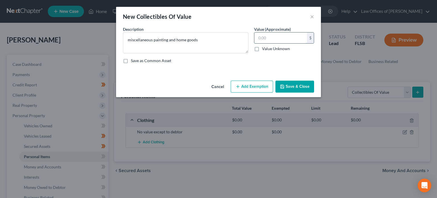
click at [261, 40] on input "text" at bounding box center [281, 37] width 53 height 11
type input "400.00"
click at [298, 87] on button "Save & Close" at bounding box center [295, 87] width 39 height 12
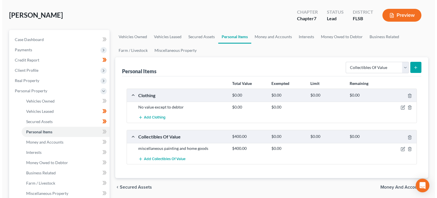
scroll to position [21, 0]
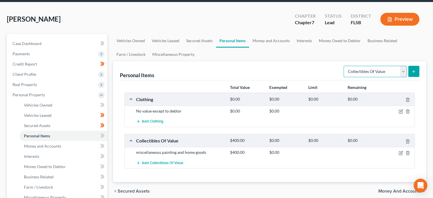
click at [405, 72] on select "Select Item Type Clothing Collectibles Of Value Electronics Firearms Household …" at bounding box center [375, 71] width 63 height 11
select select "electronics"
click at [344, 66] on select "Select Item Type Clothing Collectibles Of Value Electronics Firearms Household …" at bounding box center [375, 71] width 63 height 11
click at [413, 71] on line "submit" at bounding box center [414, 71] width 3 height 0
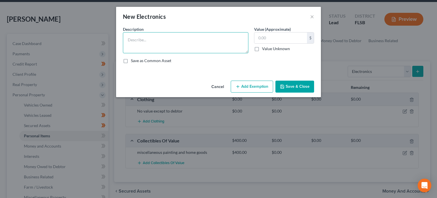
click at [191, 41] on textarea at bounding box center [186, 42] width 126 height 21
type textarea "3 TV's (32", 40", and 55"), record player, cell phone"
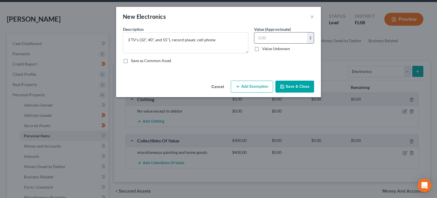
click at [282, 36] on input "text" at bounding box center [281, 37] width 53 height 11
type input "200.00"
click at [295, 87] on button "Save & Close" at bounding box center [295, 87] width 39 height 12
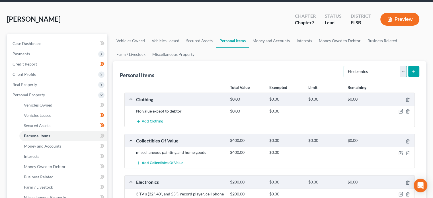
click at [403, 72] on select "Select Item Type Clothing Collectibles Of Value Electronics Firearms Household …" at bounding box center [375, 71] width 63 height 11
drag, startPoint x: 204, startPoint y: 151, endPoint x: 133, endPoint y: 150, distance: 70.6
click at [133, 150] on div "miscellaneous painting and home goods" at bounding box center [180, 153] width 94 height 6
copy div "miscellaneous painting and home goods"
click at [401, 70] on select "Select Item Type Clothing Collectibles Of Value Electronics Firearms Household …" at bounding box center [375, 71] width 63 height 11
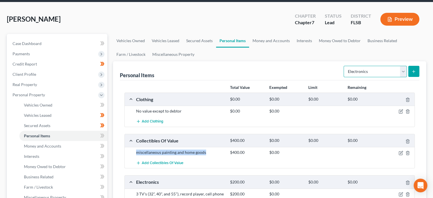
select select "household_goods"
click at [344, 66] on select "Select Item Type Clothing Collectibles Of Value Electronics Firearms Household …" at bounding box center [375, 71] width 63 height 11
click at [415, 71] on line "submit" at bounding box center [414, 71] width 3 height 0
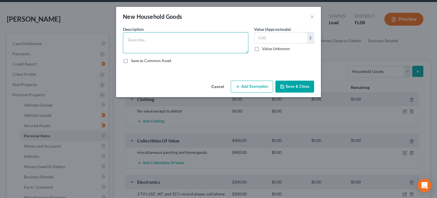
click at [147, 43] on textarea at bounding box center [186, 42] width 126 height 21
paste textarea "miscellaneous painting and home goods"
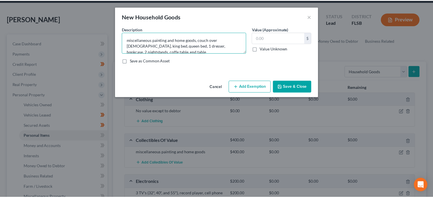
scroll to position [1, 0]
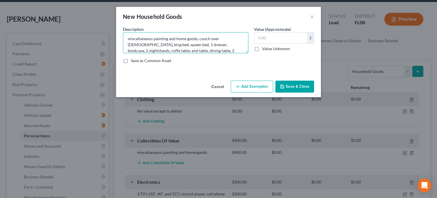
click at [222, 45] on textarea "miscellaneous painting and home goods, couch over 10yo, king bed, queen bed, 1 …" at bounding box center [186, 42] width 126 height 21
click at [206, 50] on textarea "miscellaneous painting and home goods, couch over 10yo, king bed, queen bed, 1 …" at bounding box center [186, 42] width 126 height 21
type textarea "miscellaneous painting and home goods, couch over 10yo, king bed, queen bed, 1 …"
click at [280, 39] on input "text" at bounding box center [281, 37] width 53 height 11
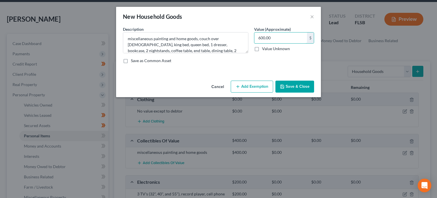
type input "600.00"
click at [301, 86] on button "Save & Close" at bounding box center [295, 87] width 39 height 12
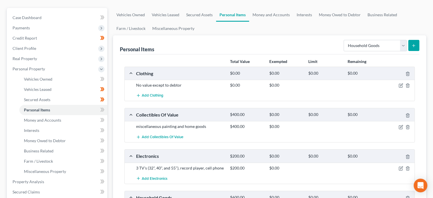
scroll to position [46, 0]
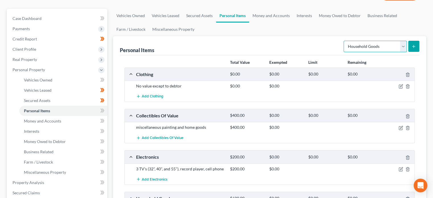
click at [404, 46] on select "Select Item Type Clothing Collectibles Of Value Electronics Firearms Household …" at bounding box center [375, 46] width 63 height 11
select select "jewelry"
click at [344, 41] on select "Select Item Type Clothing Collectibles Of Value Electronics Firearms Household …" at bounding box center [375, 46] width 63 height 11
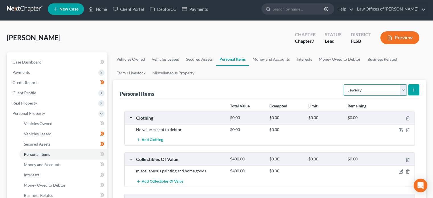
scroll to position [0, 0]
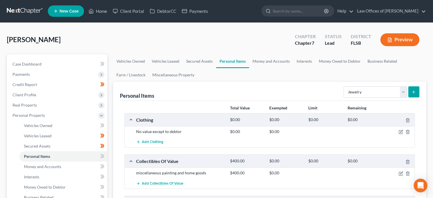
click at [413, 92] on line "submit" at bounding box center [414, 92] width 3 height 0
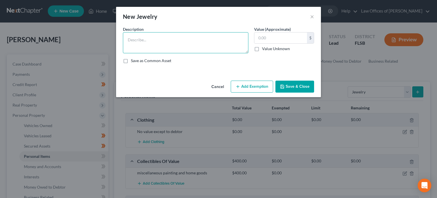
click at [181, 41] on textarea at bounding box center [186, 42] width 126 height 21
click at [187, 40] on textarea "1 gold ring and pair of diamond earings, gold pendant" at bounding box center [186, 42] width 126 height 21
click at [226, 40] on textarea "1 gold ring and pair of diamond earrings, gold pendant" at bounding box center [186, 42] width 126 height 21
click at [154, 40] on textarea "1 gold ring and pair of diamond earrings, gold pendant" at bounding box center [186, 42] width 126 height 21
click at [130, 40] on textarea "1 gold ring, pair of diamond earrings, gold pendant" at bounding box center [186, 42] width 126 height 21
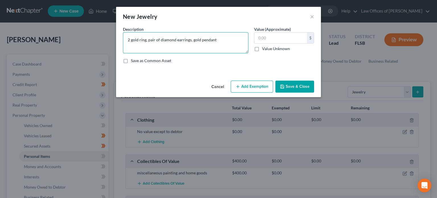
click at [227, 41] on textarea "2 gold ring, pair of diamond earrings, gold pendant" at bounding box center [186, 42] width 126 height 21
click at [161, 40] on textarea "2 gold ring, pair of diamond earrings, gold pendant" at bounding box center [186, 42] width 126 height 21
type textarea "2 gold ring, pair of small diamond earrings, gold pendant"
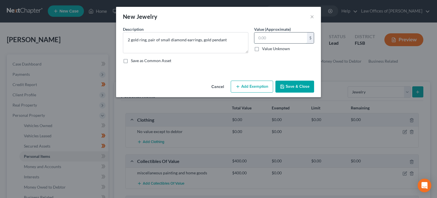
click at [279, 40] on input "text" at bounding box center [281, 37] width 53 height 11
type input "800.00"
click at [300, 87] on button "Save & Close" at bounding box center [295, 87] width 39 height 12
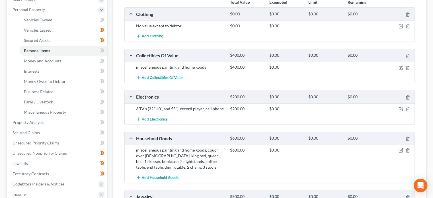
scroll to position [98, 0]
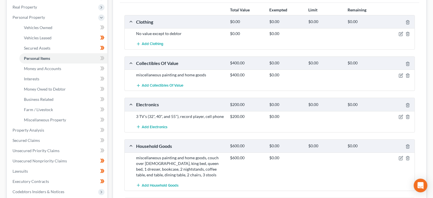
click at [102, 59] on icon at bounding box center [101, 58] width 3 height 4
click at [101, 58] on icon at bounding box center [102, 58] width 4 height 7
click at [102, 59] on icon at bounding box center [101, 58] width 3 height 4
click at [101, 59] on icon at bounding box center [101, 58] width 3 height 4
click at [89, 70] on link "Money and Accounts" at bounding box center [63, 69] width 88 height 10
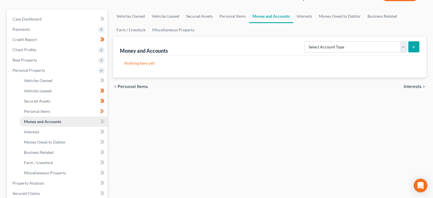
scroll to position [46, 0]
click at [404, 47] on select "Select Account Type Brokerage Cash on Hand Certificates of Deposit Checking Acc…" at bounding box center [355, 46] width 103 height 11
select select "checking"
click at [306, 41] on select "Select Account Type Brokerage Cash on Hand Certificates of Deposit Checking Acc…" at bounding box center [355, 46] width 103 height 11
click at [413, 46] on line "submit" at bounding box center [414, 46] width 3 height 0
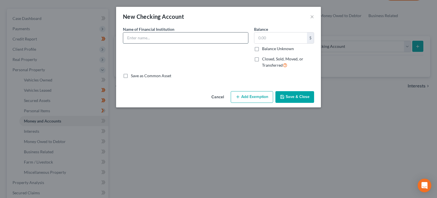
click at [179, 38] on input "text" at bounding box center [185, 37] width 125 height 11
type input "Capital One 5063"
click at [278, 39] on input "text" at bounding box center [281, 37] width 53 height 11
type input "4"
type input "7,100"
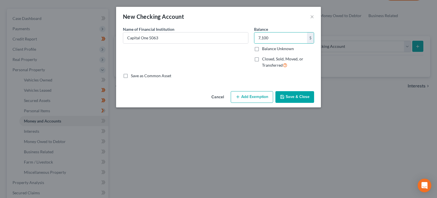
click at [307, 98] on button "Save & Close" at bounding box center [295, 97] width 39 height 12
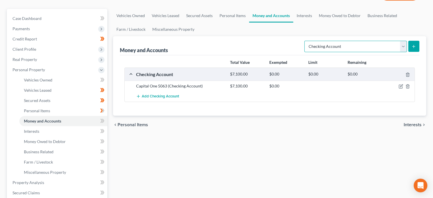
click at [403, 48] on select "Select Account Type Brokerage Cash on Hand Certificates of Deposit Checking Acc…" at bounding box center [355, 46] width 103 height 11
select select "savings"
click at [306, 41] on select "Select Account Type Brokerage Cash on Hand Certificates of Deposit Checking Acc…" at bounding box center [355, 46] width 103 height 11
click at [412, 48] on icon "submit" at bounding box center [413, 46] width 5 height 5
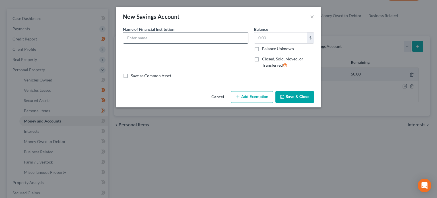
click at [136, 39] on input "text" at bounding box center [185, 37] width 125 height 11
type input "Capital One 4990"
click at [288, 38] on input "text" at bounding box center [281, 37] width 53 height 11
type input "301.60"
click at [301, 97] on button "Save & Close" at bounding box center [295, 97] width 39 height 12
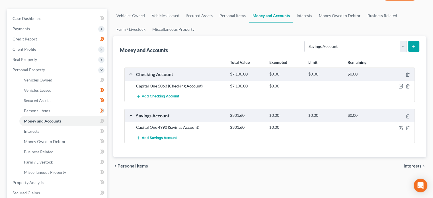
click at [102, 119] on icon at bounding box center [102, 120] width 4 height 7
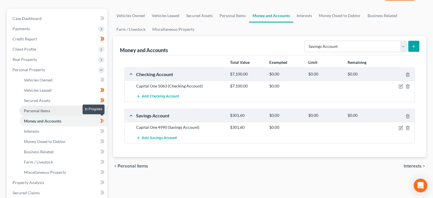
click at [60, 112] on link "Personal Items" at bounding box center [63, 111] width 88 height 10
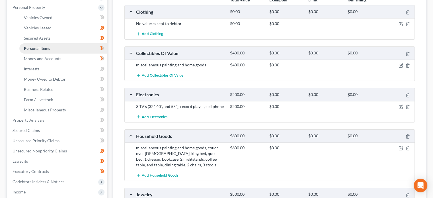
scroll to position [108, 0]
click at [75, 67] on link "Interests" at bounding box center [63, 69] width 88 height 10
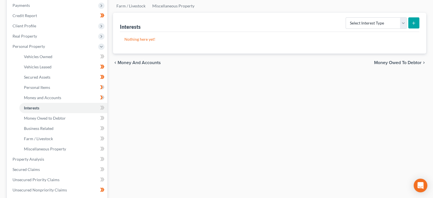
scroll to position [71, 0]
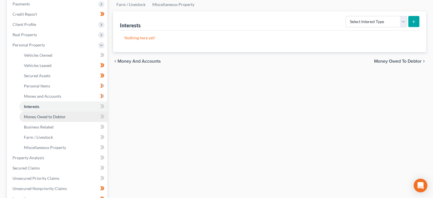
click at [85, 115] on link "Money Owed to Debtor" at bounding box center [63, 117] width 88 height 10
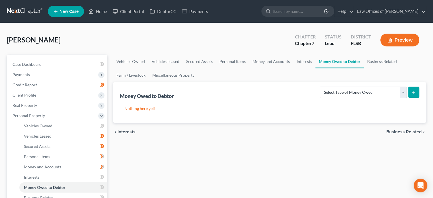
click at [103, 189] on icon at bounding box center [103, 187] width 3 height 4
click at [101, 187] on icon at bounding box center [102, 187] width 4 height 7
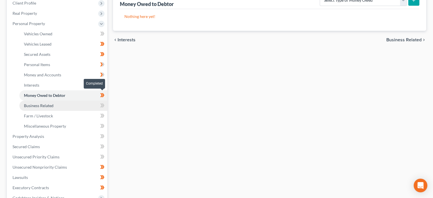
click at [84, 103] on link "Business Related" at bounding box center [63, 106] width 88 height 10
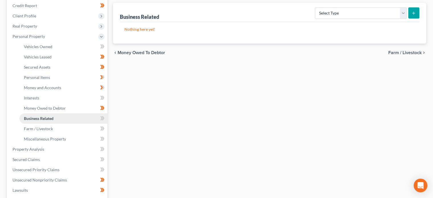
scroll to position [102, 0]
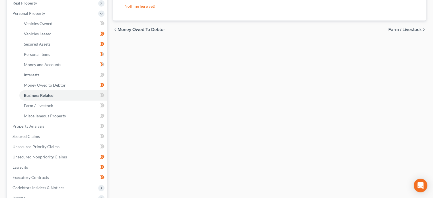
click at [103, 95] on icon at bounding box center [103, 95] width 3 height 4
click at [104, 95] on icon at bounding box center [103, 95] width 3 height 4
click at [101, 106] on icon at bounding box center [101, 105] width 3 height 4
click at [103, 106] on icon at bounding box center [103, 105] width 3 height 4
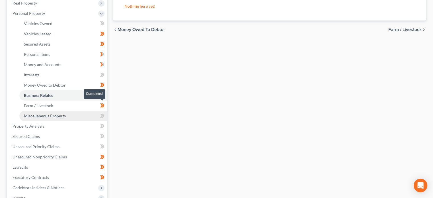
click at [88, 114] on link "Miscellaneous Property" at bounding box center [63, 116] width 88 height 10
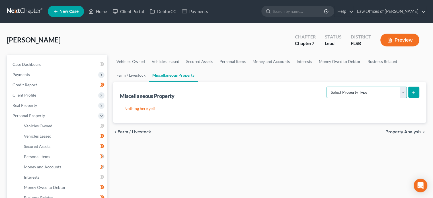
click at [404, 93] on select "Select Property Type Assigned for Creditor Benefit Within 1 Year Holding for An…" at bounding box center [367, 92] width 80 height 11
select select "stored_within_1_year"
click at [327, 87] on select "Select Property Type Assigned for Creditor Benefit Within 1 Year Holding for An…" at bounding box center [367, 92] width 80 height 11
click at [415, 91] on icon "submit" at bounding box center [413, 92] width 5 height 5
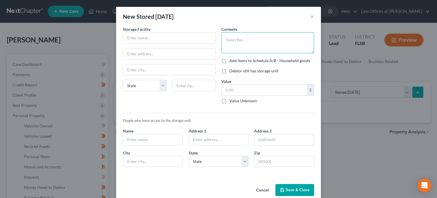
click at [236, 38] on textarea at bounding box center [268, 42] width 93 height 21
click at [234, 40] on textarea "ex boyfrinds guital equipment" at bounding box center [268, 42] width 93 height 21
click at [257, 40] on textarea "ex boyfriends guital equipment" at bounding box center [268, 42] width 93 height 21
click at [284, 38] on textarea "ex boyfriends guitar equipment" at bounding box center [268, 42] width 93 height 21
type textarea "ex boyfriends guitar equipment, pictures, yearbooks, photo albums"
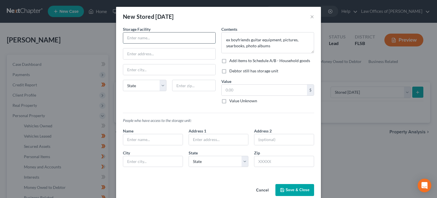
click at [153, 38] on input "text" at bounding box center [169, 37] width 92 height 11
type input "Storquest"
click at [194, 87] on input "text" at bounding box center [194, 85] width 44 height 11
click at [133, 38] on input "Storquest" at bounding box center [169, 37] width 92 height 11
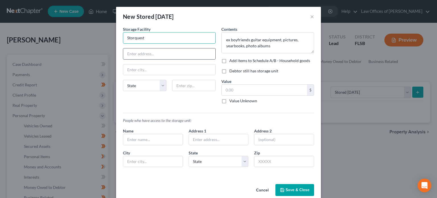
click at [138, 55] on input "text" at bounding box center [169, 53] width 92 height 11
paste input "4740 Woolbright Rd"
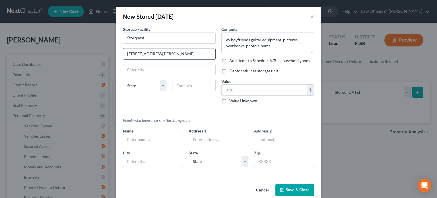
type input "4740 Woolbright Rd"
click at [182, 85] on input "text" at bounding box center [194, 85] width 44 height 11
type input "33436"
click at [160, 87] on select "State AL AK AR AZ CA CO CT DE DC FL GA GU HI ID IL IN IA KS KY LA ME MD MA MI M…" at bounding box center [145, 85] width 44 height 11
type input "Boynton Beach"
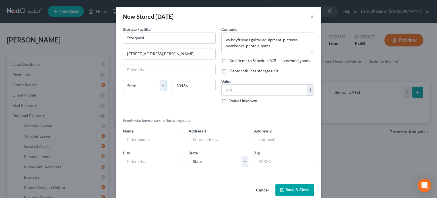
select select "9"
click at [123, 80] on select "State AL AK AR AZ CA CO CT DE DC FL GA GU HI ID IL IN IA KS KY LA ME MD MA MI M…" at bounding box center [145, 85] width 44 height 11
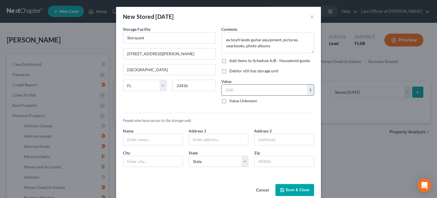
click at [275, 92] on input "text" at bounding box center [264, 90] width 85 height 11
type input "0.00"
click at [295, 185] on button "Save & Close" at bounding box center [295, 190] width 39 height 12
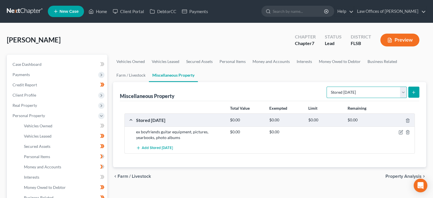
click at [404, 91] on select "Select Property Type Assigned for Creditor Benefit Within 1 Year Holding for An…" at bounding box center [367, 92] width 80 height 11
select select "transferred"
click at [327, 87] on select "Select Property Type Assigned for Creditor Benefit Within 1 Year Holding for An…" at bounding box center [367, 92] width 80 height 11
click at [418, 93] on button "submit" at bounding box center [413, 92] width 11 height 11
select select "Ordinary (within 2 years)"
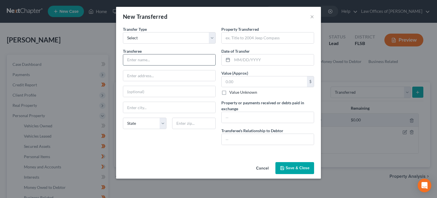
click at [164, 59] on input "text" at bounding box center [169, 59] width 92 height 11
type input "Carmax"
click at [238, 40] on input "text" at bounding box center [268, 37] width 92 height 11
type input "2018 Honda Accord"
click at [234, 58] on input "text" at bounding box center [273, 59] width 82 height 11
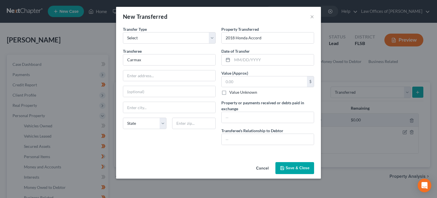
click at [314, 97] on div "Property Transferred * 2018 Honda Accord Date of Transfer * Value (Approx) $ Va…" at bounding box center [268, 87] width 99 height 123
click at [247, 84] on input "text" at bounding box center [264, 81] width 85 height 11
type input "0.00"
click at [252, 137] on input "text" at bounding box center [268, 139] width 92 height 11
type input "None"
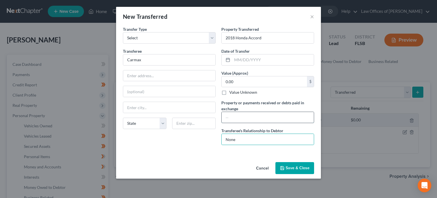
click at [298, 118] on input "text" at bounding box center [268, 117] width 92 height 11
type input "0.00"
click at [298, 167] on button "Save & Close" at bounding box center [295, 168] width 39 height 12
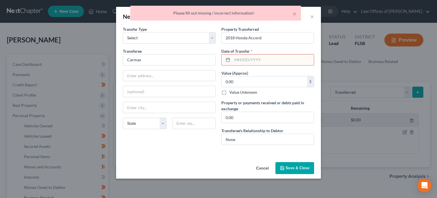
click at [238, 59] on input "text" at bounding box center [273, 59] width 82 height 11
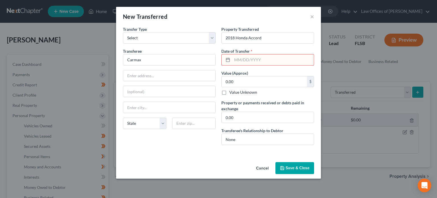
click at [243, 60] on input "text" at bounding box center [273, 59] width 82 height 11
type input "04/01/2023"
click at [302, 169] on button "Save & Close" at bounding box center [295, 168] width 39 height 12
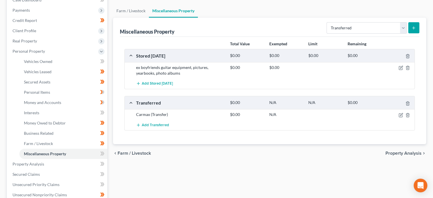
scroll to position [70, 0]
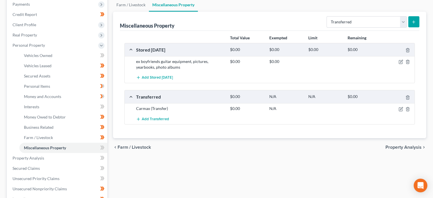
click at [103, 147] on icon at bounding box center [103, 148] width 3 height 4
click at [400, 23] on select "Select Property Type Assigned for Creditor Benefit Within 1 Year Holding for An…" at bounding box center [367, 21] width 80 height 11
click at [312, 161] on div "Vehicles Owned Vehicles Leased Secured Assets Personal Items Money and Accounts…" at bounding box center [269, 153] width 319 height 339
click at [401, 109] on icon "button" at bounding box center [401, 108] width 3 height 3
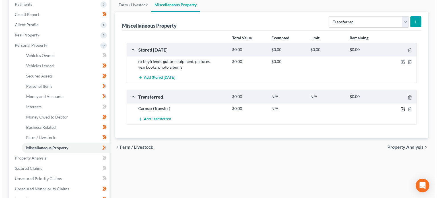
select select "Ordinary (within 2 years)"
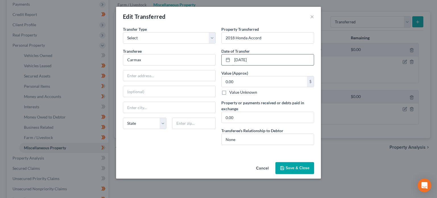
click at [265, 60] on input "04/01/2023" at bounding box center [273, 59] width 82 height 11
type input "04/01/2024"
click at [297, 169] on button "Save & Close" at bounding box center [295, 168] width 39 height 12
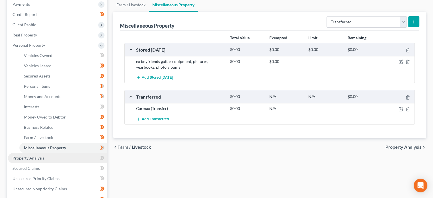
click at [85, 161] on link "Property Analysis" at bounding box center [57, 158] width 99 height 10
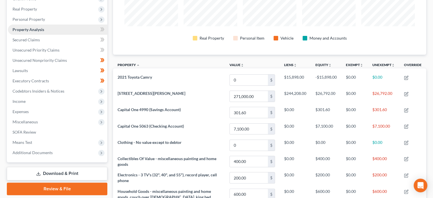
scroll to position [97, 0]
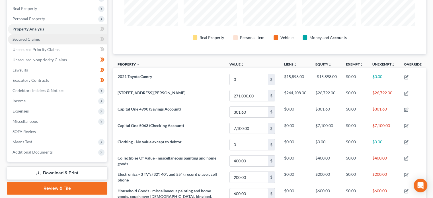
click at [81, 37] on link "Secured Claims" at bounding box center [57, 39] width 99 height 10
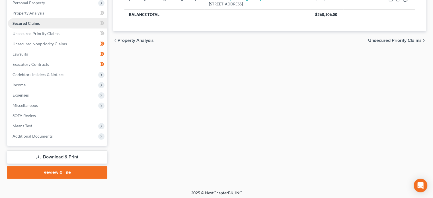
scroll to position [114, 0]
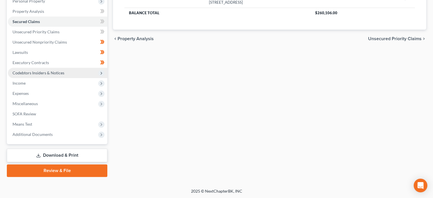
click at [69, 72] on span "Codebtors Insiders & Notices" at bounding box center [57, 73] width 99 height 10
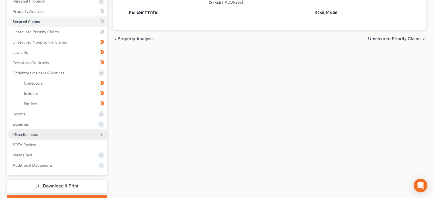
click at [51, 134] on span "Miscellaneous" at bounding box center [57, 134] width 99 height 10
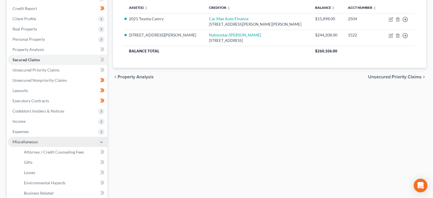
scroll to position [77, 0]
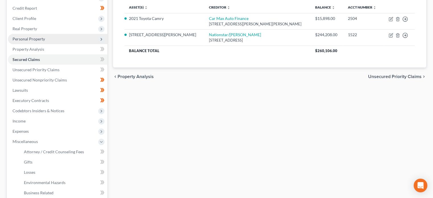
click at [42, 38] on span "Personal Property" at bounding box center [29, 38] width 32 height 5
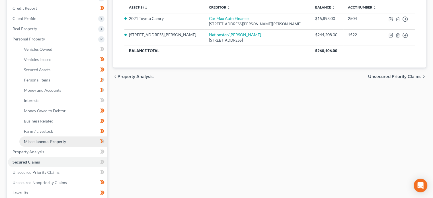
click at [56, 141] on span "Miscellaneous Property" at bounding box center [45, 141] width 42 height 5
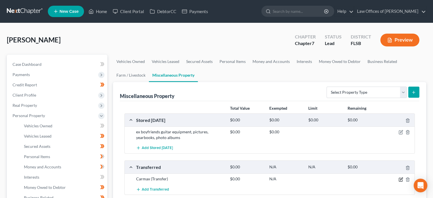
click at [401, 178] on icon "button" at bounding box center [401, 179] width 5 height 5
select select "Ordinary (within 2 years)"
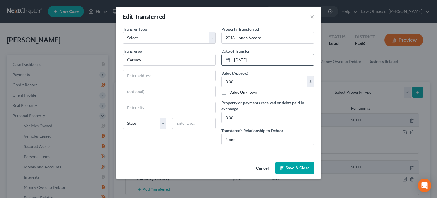
click at [244, 58] on input "04/01/2024" at bounding box center [273, 59] width 82 height 11
type input "06/15/2024"
click at [297, 169] on button "Save & Close" at bounding box center [295, 168] width 39 height 12
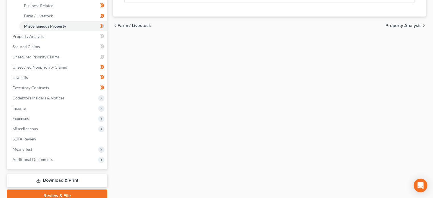
scroll to position [193, 0]
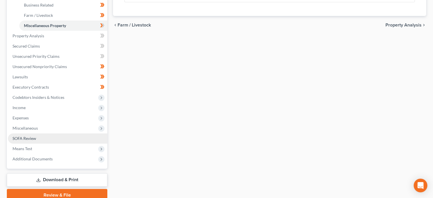
click at [26, 138] on span "SOFA Review" at bounding box center [25, 138] width 24 height 5
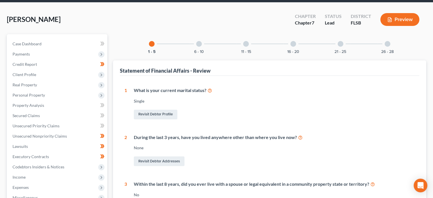
scroll to position [19, 0]
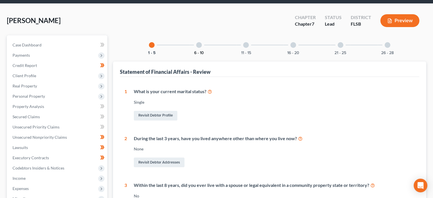
click at [199, 51] on button "6 - 10" at bounding box center [199, 53] width 10 height 4
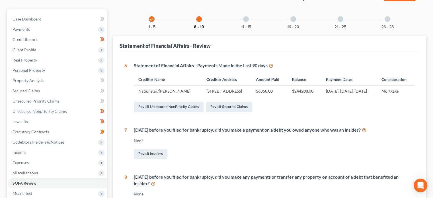
scroll to position [46, 0]
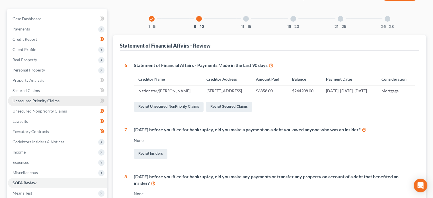
click at [26, 101] on span "Unsecured Priority Claims" at bounding box center [36, 100] width 47 height 5
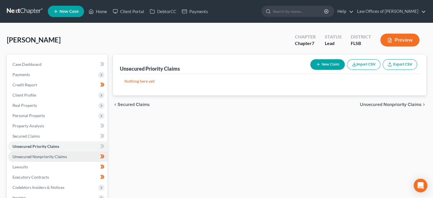
click at [39, 156] on span "Unsecured Nonpriority Claims" at bounding box center [40, 156] width 54 height 5
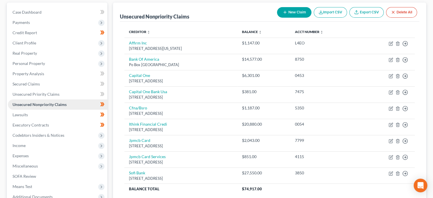
scroll to position [51, 0]
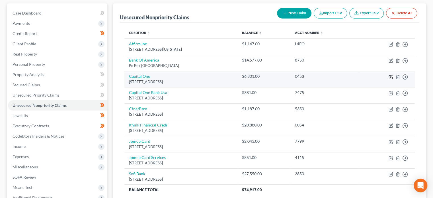
click at [392, 76] on icon "button" at bounding box center [391, 76] width 3 height 3
select select "46"
select select "0"
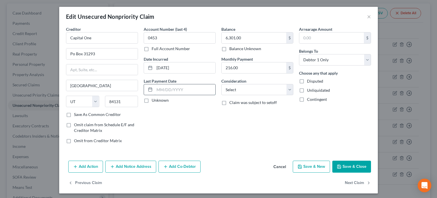
click at [196, 89] on input "text" at bounding box center [185, 89] width 61 height 11
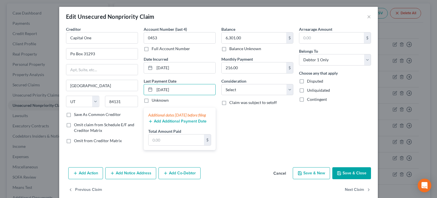
type input "09/05/2025"
click at [189, 124] on button "Add Additional Payment Date" at bounding box center [177, 121] width 58 height 5
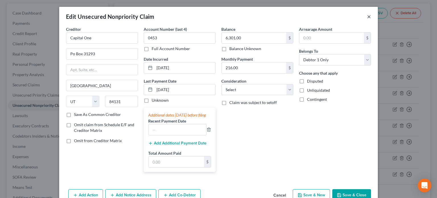
click at [368, 18] on button "×" at bounding box center [369, 16] width 4 height 7
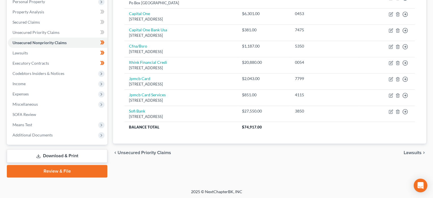
scroll to position [114, 0]
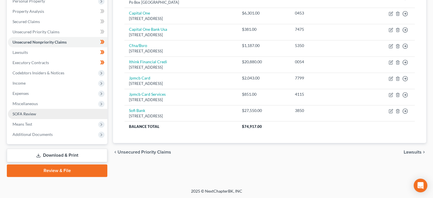
click at [30, 115] on span "SOFA Review" at bounding box center [25, 113] width 24 height 5
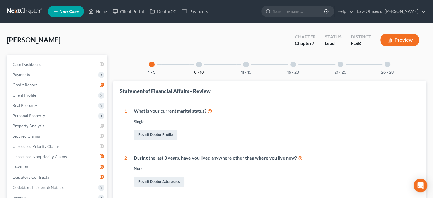
click at [202, 72] on button "6 - 10" at bounding box center [199, 72] width 10 height 4
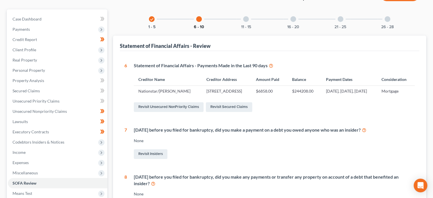
scroll to position [44, 0]
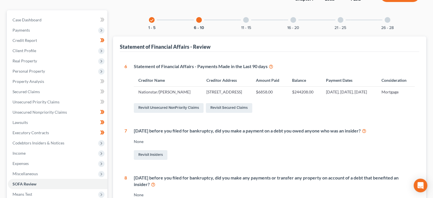
click at [249, 17] on div "11 - 15" at bounding box center [245, 19] width 19 height 19
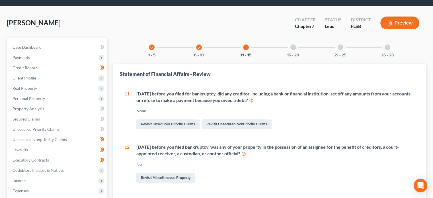
scroll to position [15, 0]
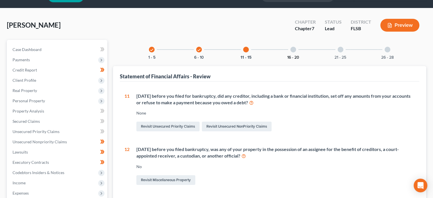
click at [294, 56] on button "16 - 20" at bounding box center [293, 58] width 12 height 4
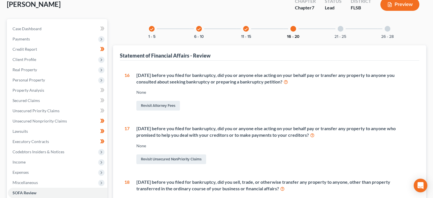
scroll to position [40, 0]
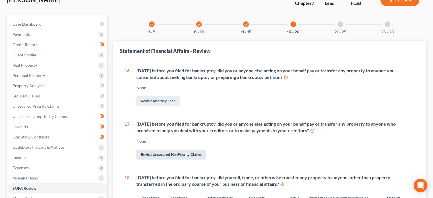
click at [191, 155] on link "Revisit Unsecured NonPriority Claims" at bounding box center [171, 155] width 70 height 10
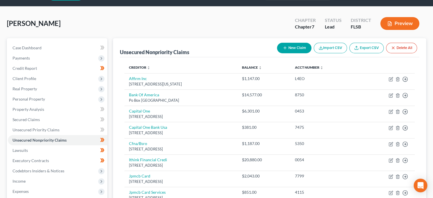
scroll to position [9, 0]
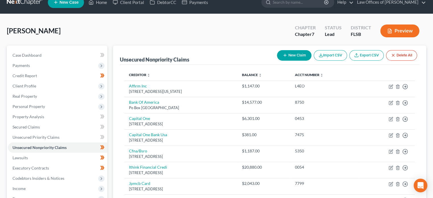
click at [288, 58] on button "New Claim" at bounding box center [294, 55] width 34 height 11
select select "0"
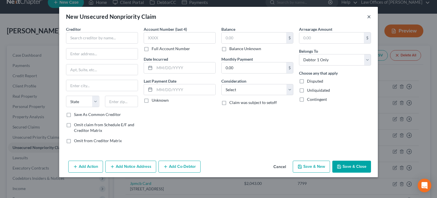
click at [369, 17] on button "×" at bounding box center [369, 16] width 4 height 7
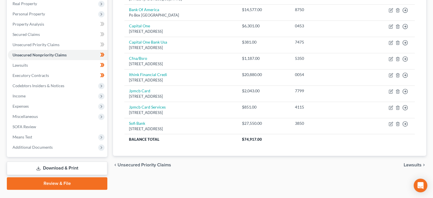
scroll to position [102, 0]
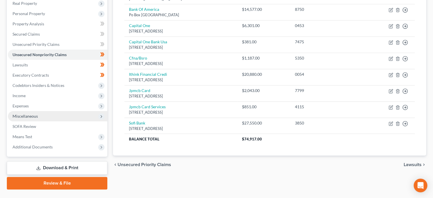
click at [50, 116] on span "Miscellaneous" at bounding box center [57, 116] width 99 height 10
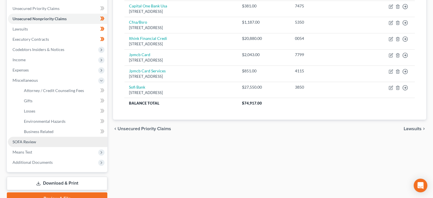
click at [35, 141] on span "SOFA Review" at bounding box center [25, 141] width 24 height 5
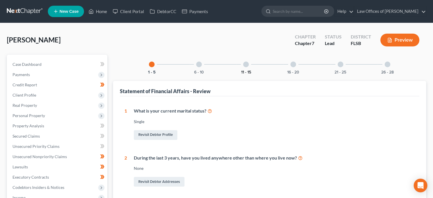
click at [245, 72] on button "11 - 15" at bounding box center [246, 72] width 10 height 4
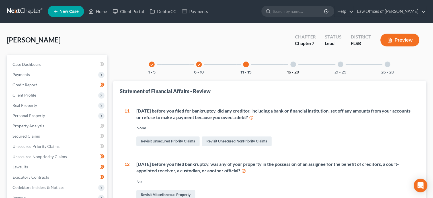
click at [291, 70] on button "16 - 20" at bounding box center [293, 72] width 12 height 4
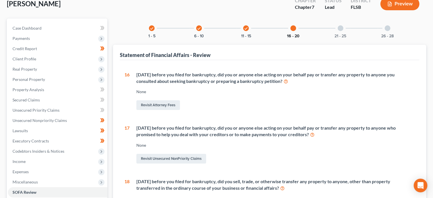
scroll to position [36, 0]
click at [27, 80] on span "Personal Property" at bounding box center [29, 79] width 32 height 5
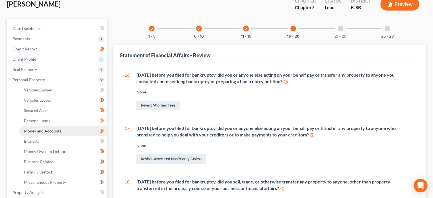
click at [49, 130] on span "Money and Accounts" at bounding box center [42, 130] width 37 height 5
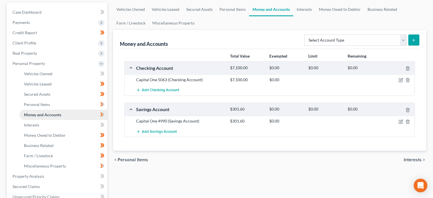
scroll to position [53, 0]
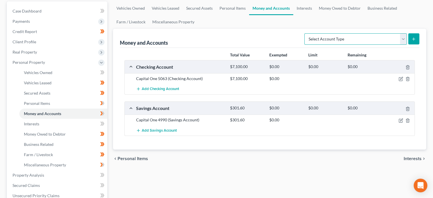
click at [403, 35] on select "Select Account Type Brokerage Cash on Hand Certificates of Deposit Checking Acc…" at bounding box center [355, 38] width 103 height 11
select select "checking"
click at [306, 33] on select "Select Account Type Brokerage Cash on Hand Certificates of Deposit Checking Acc…" at bounding box center [355, 38] width 103 height 11
click at [413, 39] on line "submit" at bounding box center [414, 39] width 3 height 0
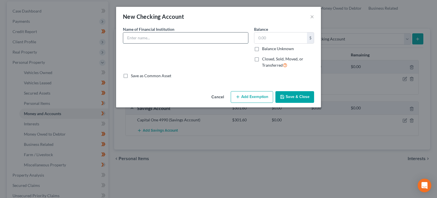
click at [142, 39] on input "text" at bounding box center [185, 37] width 125 height 11
type input "iThink 0058"
click at [290, 36] on input "text" at bounding box center [281, 37] width 53 height 11
type input "56.00"
click at [301, 98] on button "Save & Close" at bounding box center [295, 97] width 39 height 12
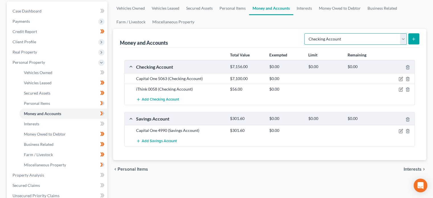
click at [407, 38] on select "Select Account Type Brokerage Cash on Hand Certificates of Deposit Checking Acc…" at bounding box center [355, 38] width 103 height 11
select select "savings"
click at [306, 33] on select "Select Account Type Brokerage Cash on Hand Certificates of Deposit Checking Acc…" at bounding box center [355, 38] width 103 height 11
click at [415, 39] on icon "submit" at bounding box center [413, 39] width 5 height 5
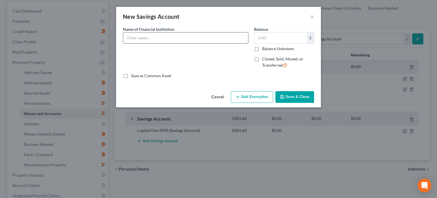
click at [133, 40] on input "text" at bounding box center [185, 37] width 125 height 11
type input "iThink 0001"
click at [285, 40] on input "text" at bounding box center [281, 37] width 53 height 11
type input "10.00"
click at [302, 99] on button "Save & Close" at bounding box center [295, 97] width 39 height 12
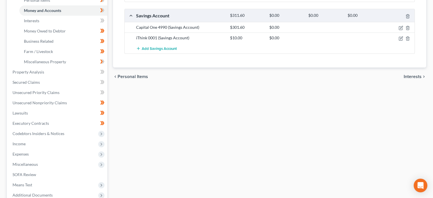
scroll to position [183, 0]
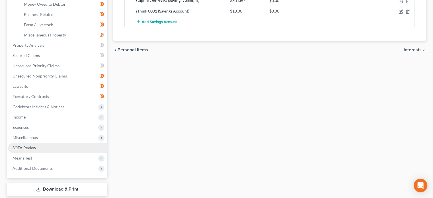
click at [34, 148] on span "SOFA Review" at bounding box center [25, 147] width 24 height 5
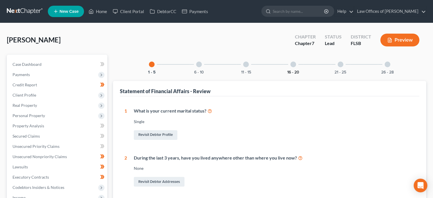
click at [295, 71] on button "16 - 20" at bounding box center [293, 72] width 12 height 4
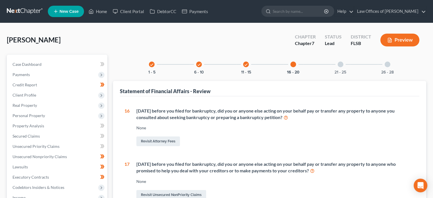
click at [337, 63] on div "21 - 25" at bounding box center [340, 64] width 19 height 19
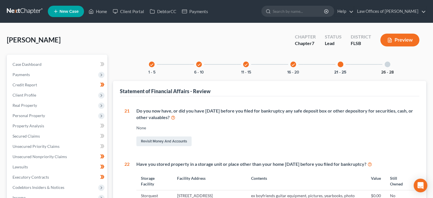
click at [390, 70] on button "26 - 28" at bounding box center [387, 72] width 13 height 4
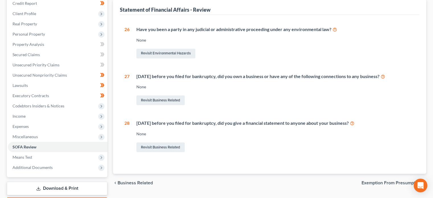
scroll to position [82, 0]
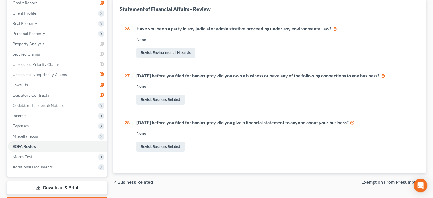
click at [295, 150] on div "Revisit Business Related" at bounding box center [275, 147] width 279 height 12
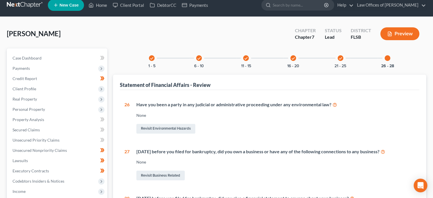
scroll to position [0, 0]
